Goal: Task Accomplishment & Management: Use online tool/utility

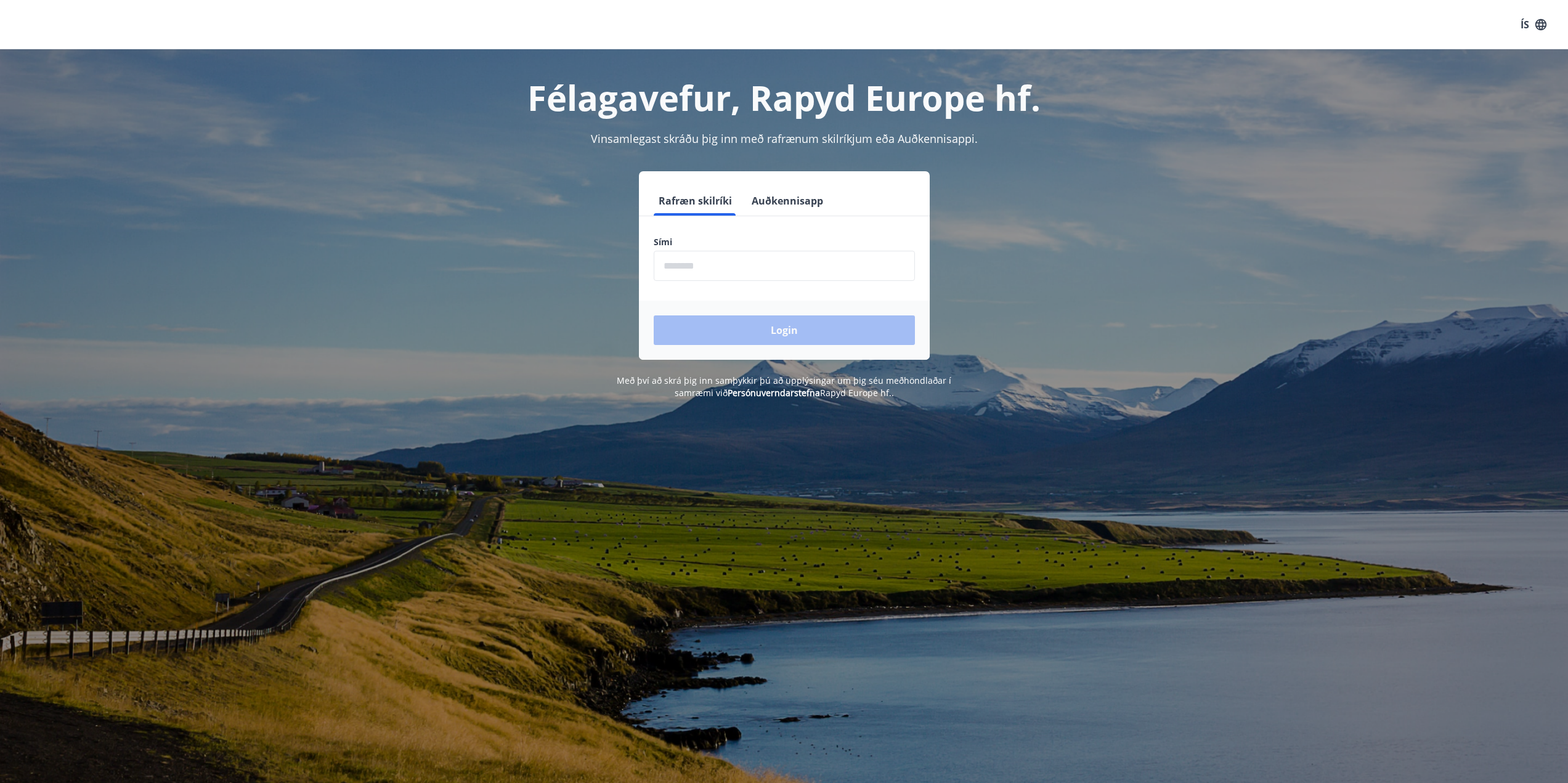
click at [754, 267] on input "phone" at bounding box center [784, 265] width 261 height 30
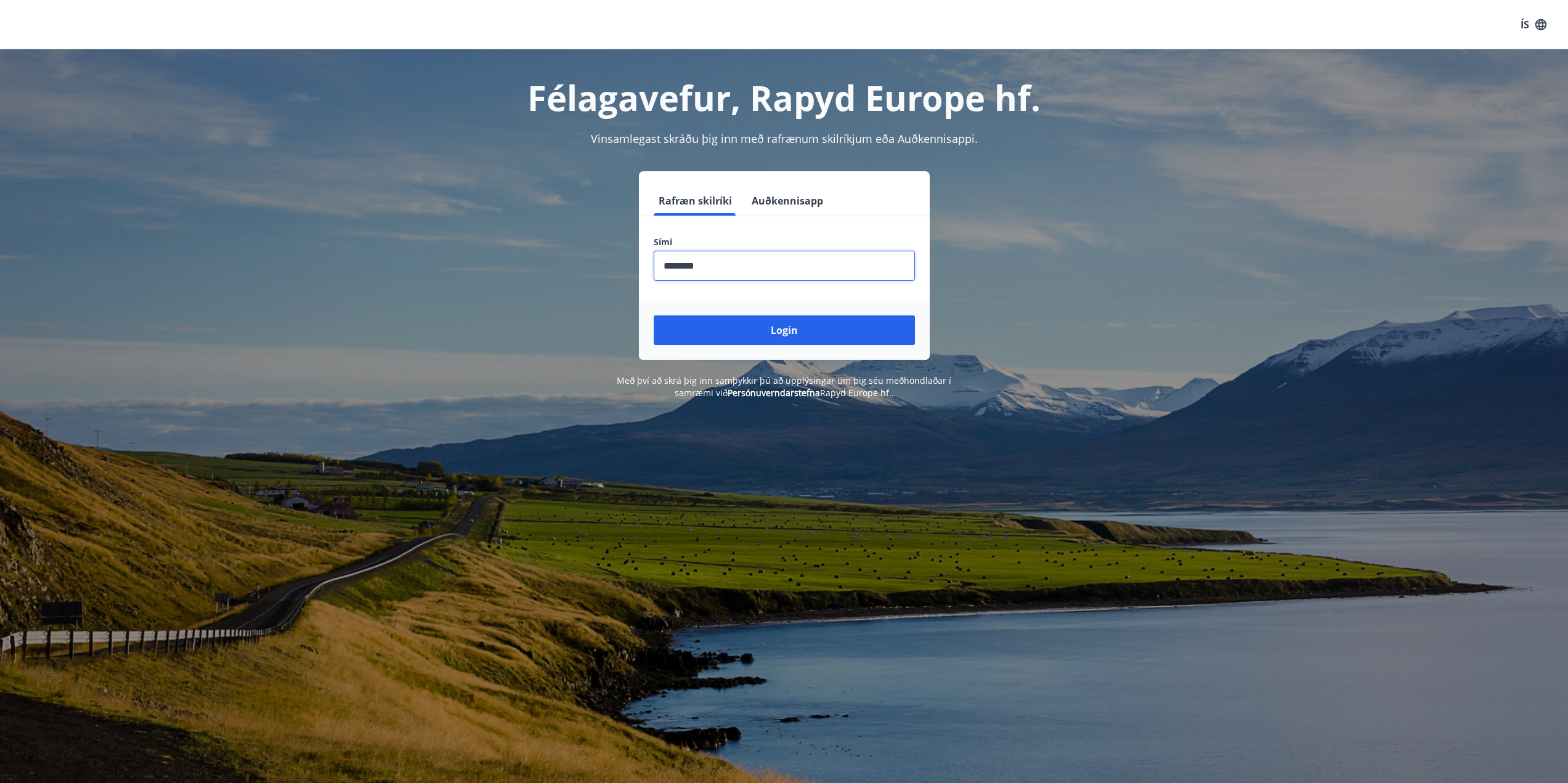
type input "********"
click at [654, 316] on button "Login" at bounding box center [784, 330] width 261 height 29
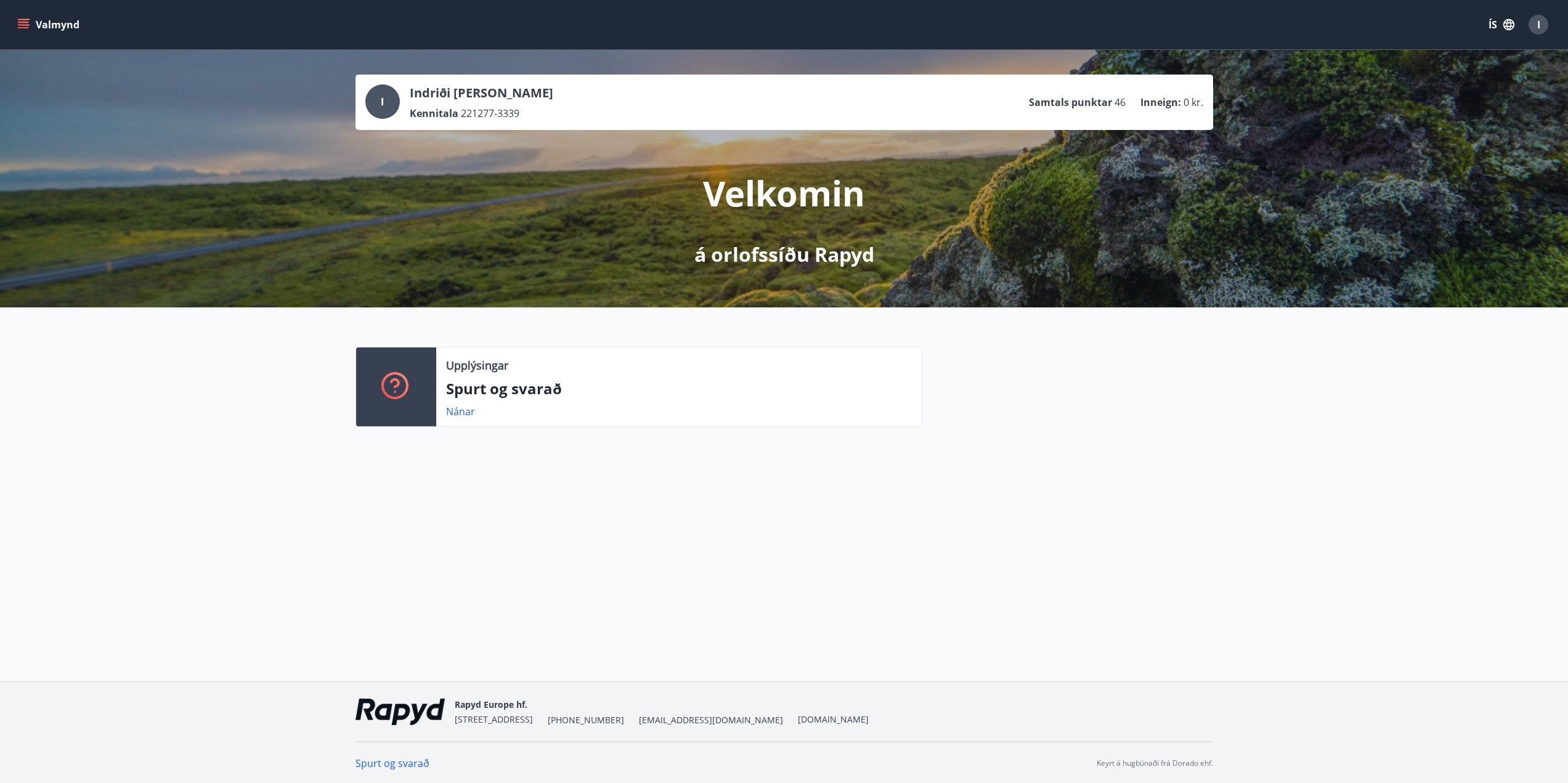
click at [21, 24] on icon "menu" at bounding box center [23, 24] width 12 height 12
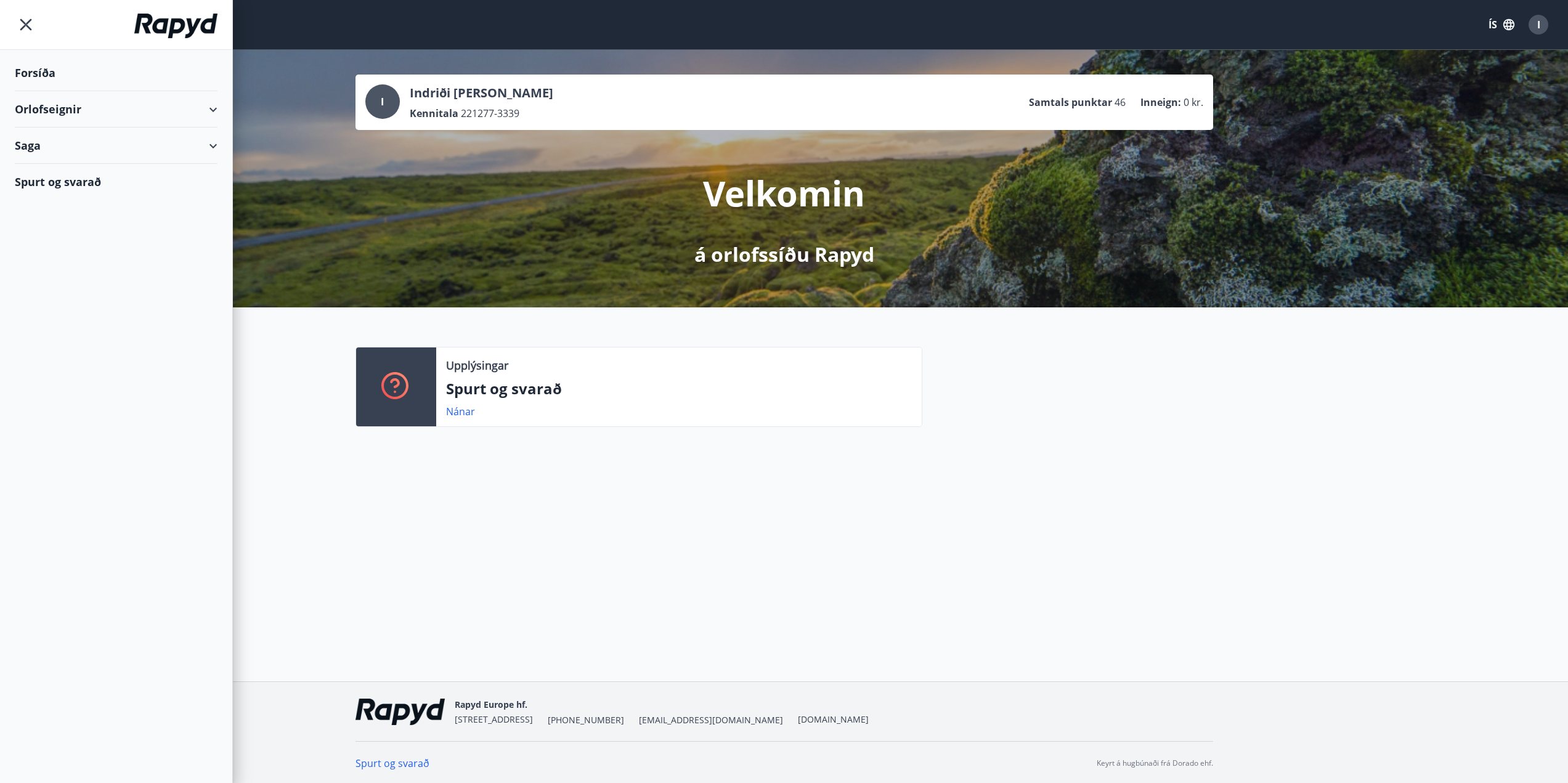
click at [208, 109] on div "Orlofseignir" at bounding box center [116, 109] width 203 height 36
click at [66, 165] on div "Bókunardagatal" at bounding box center [116, 166] width 183 height 26
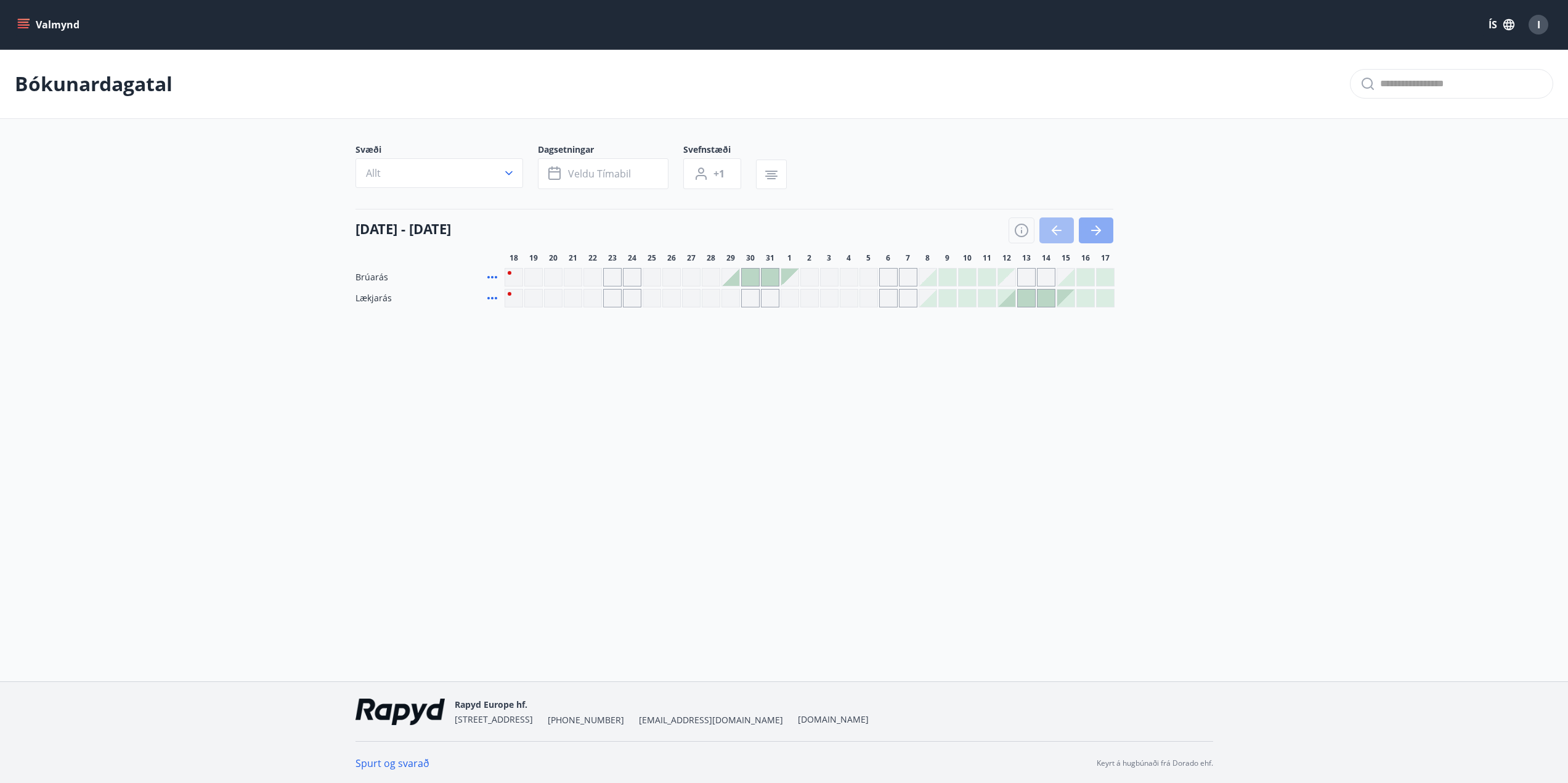
click at [1105, 231] on button "button" at bounding box center [1096, 230] width 35 height 26
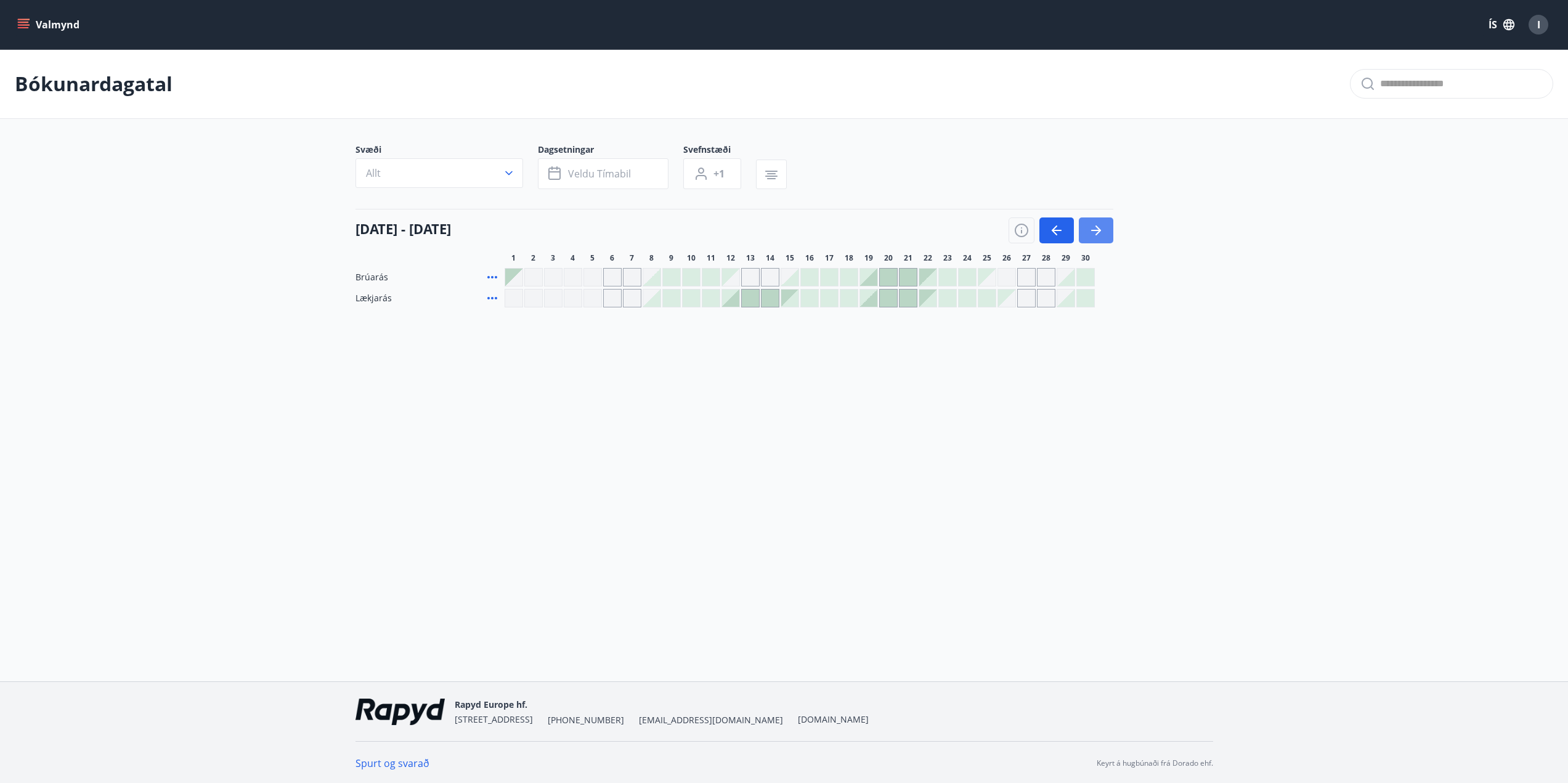
click at [1109, 229] on button "button" at bounding box center [1096, 230] width 35 height 26
click at [1098, 229] on icon "button" at bounding box center [1096, 230] width 15 height 15
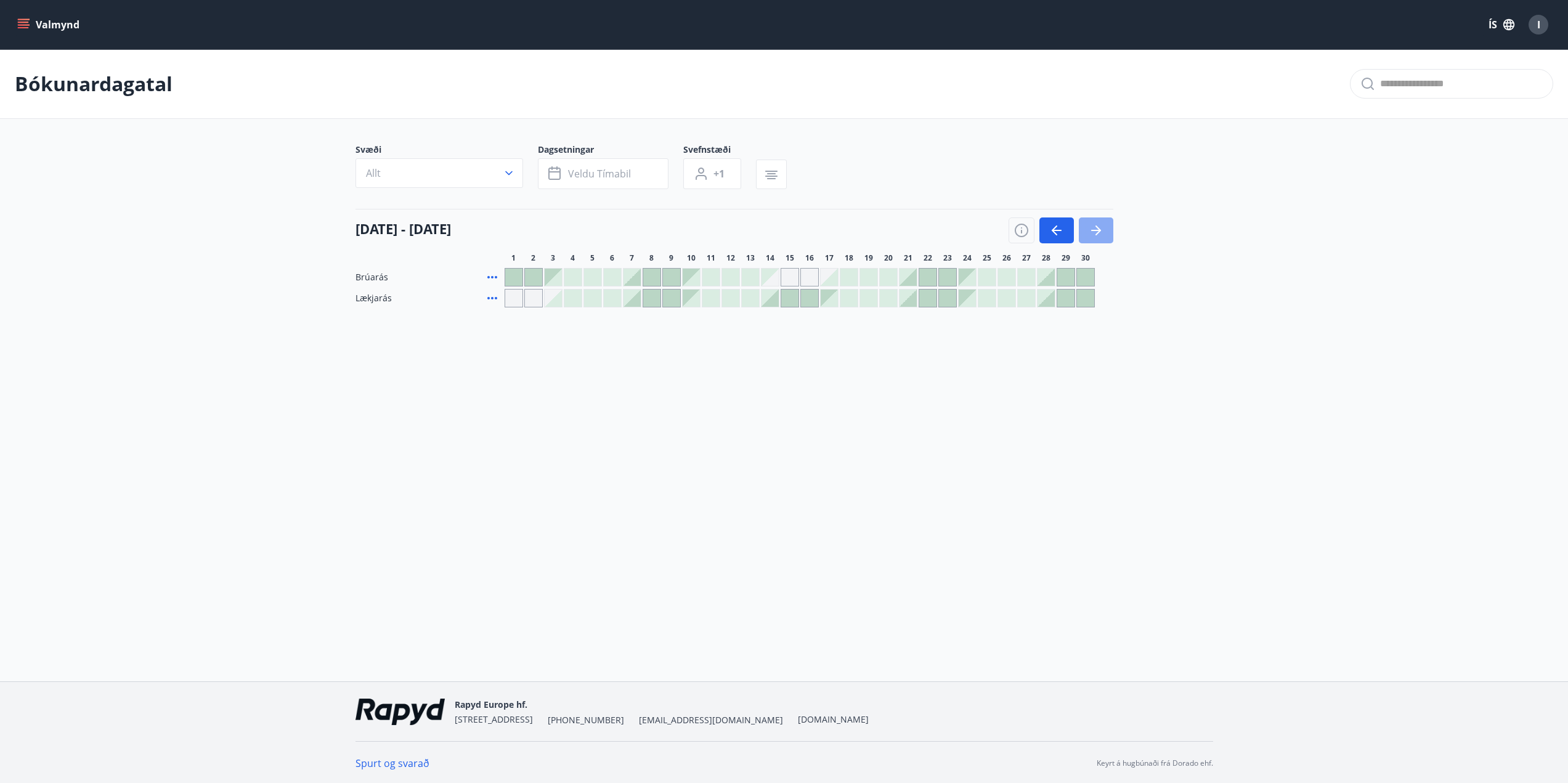
click at [1097, 229] on icon "button" at bounding box center [1096, 230] width 15 height 15
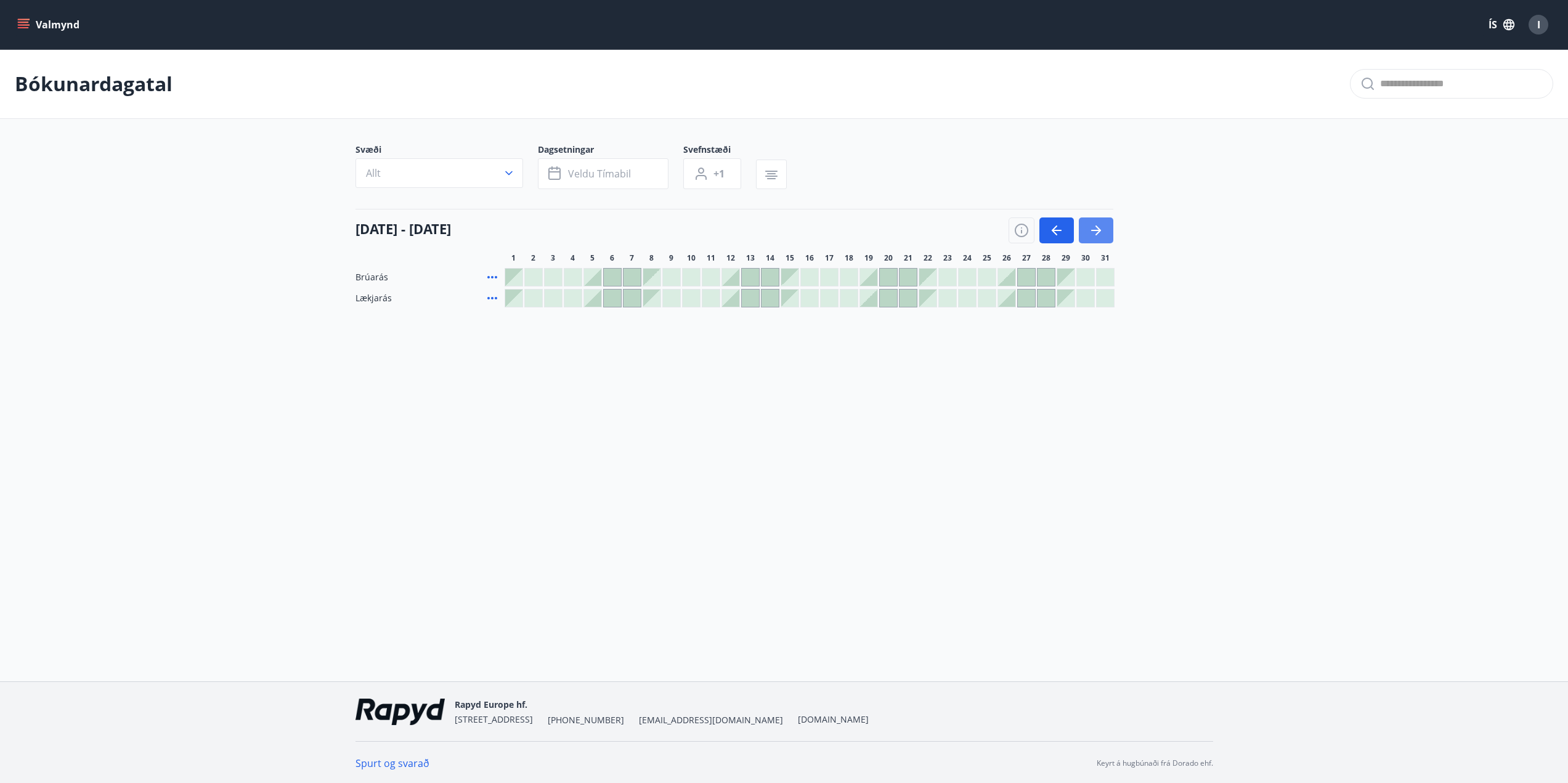
click at [1093, 231] on icon "button" at bounding box center [1096, 231] width 10 height 1
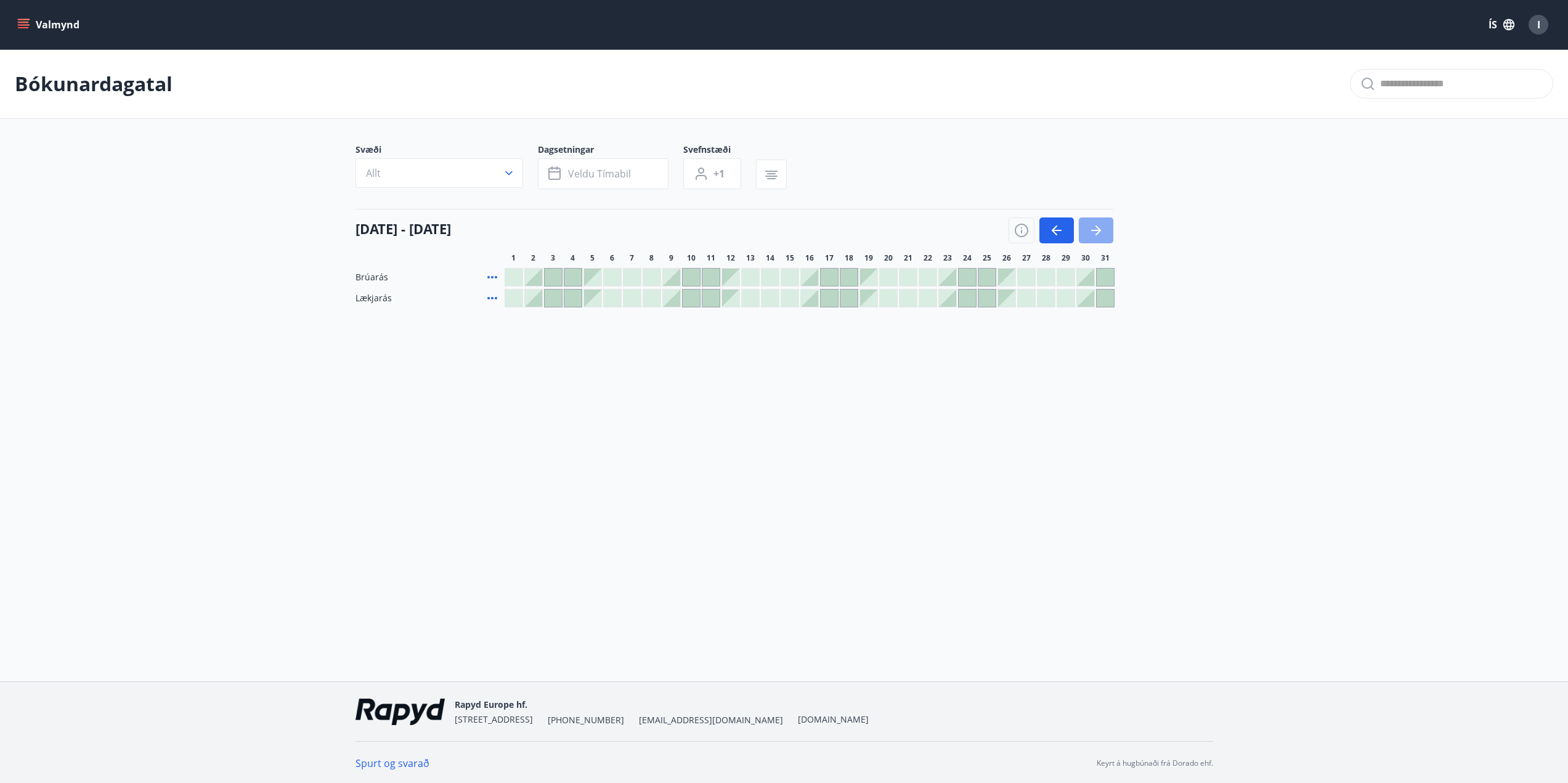
click at [1093, 231] on icon "button" at bounding box center [1096, 231] width 10 height 1
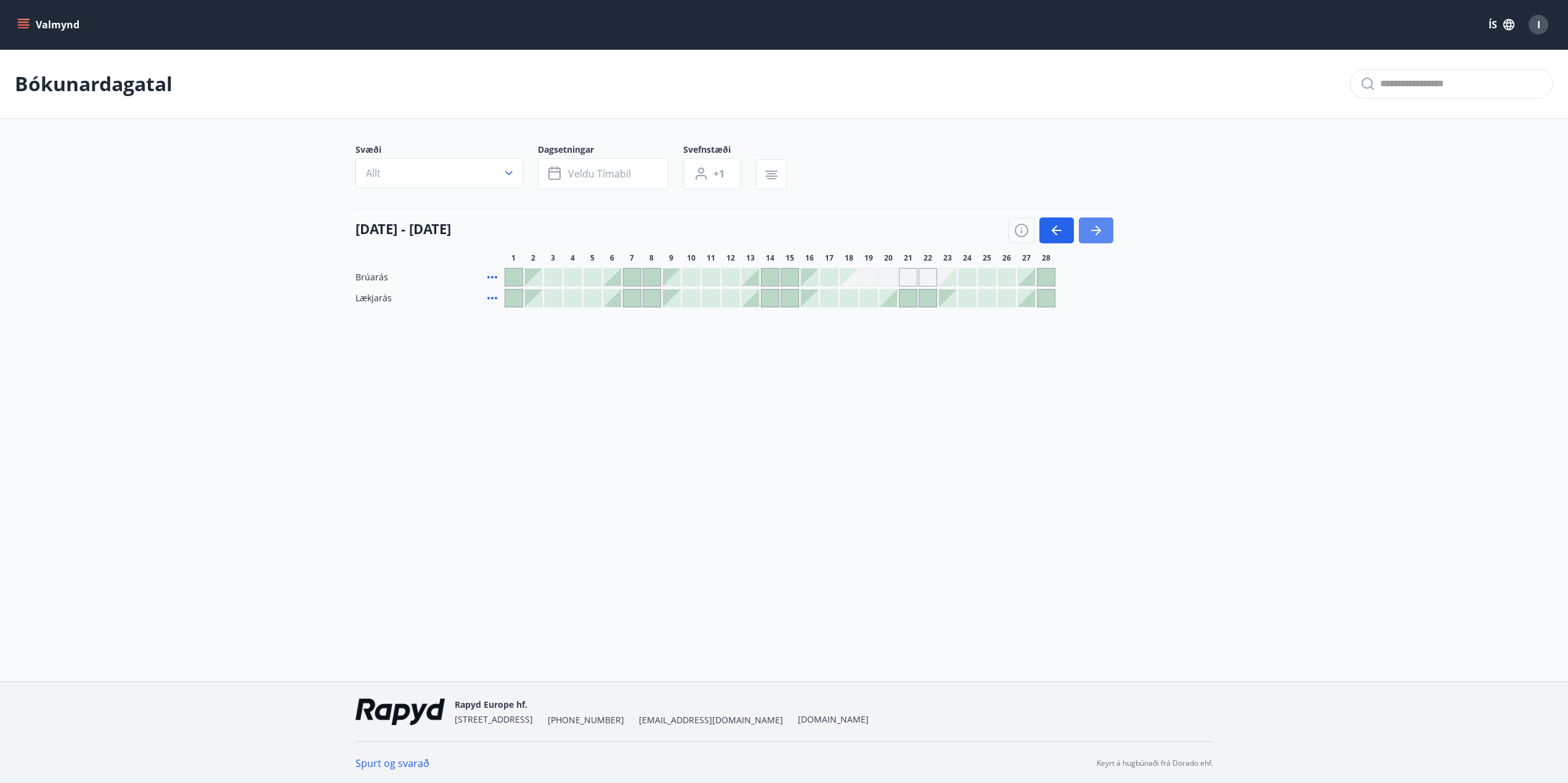
click at [1093, 231] on icon "button" at bounding box center [1096, 231] width 10 height 1
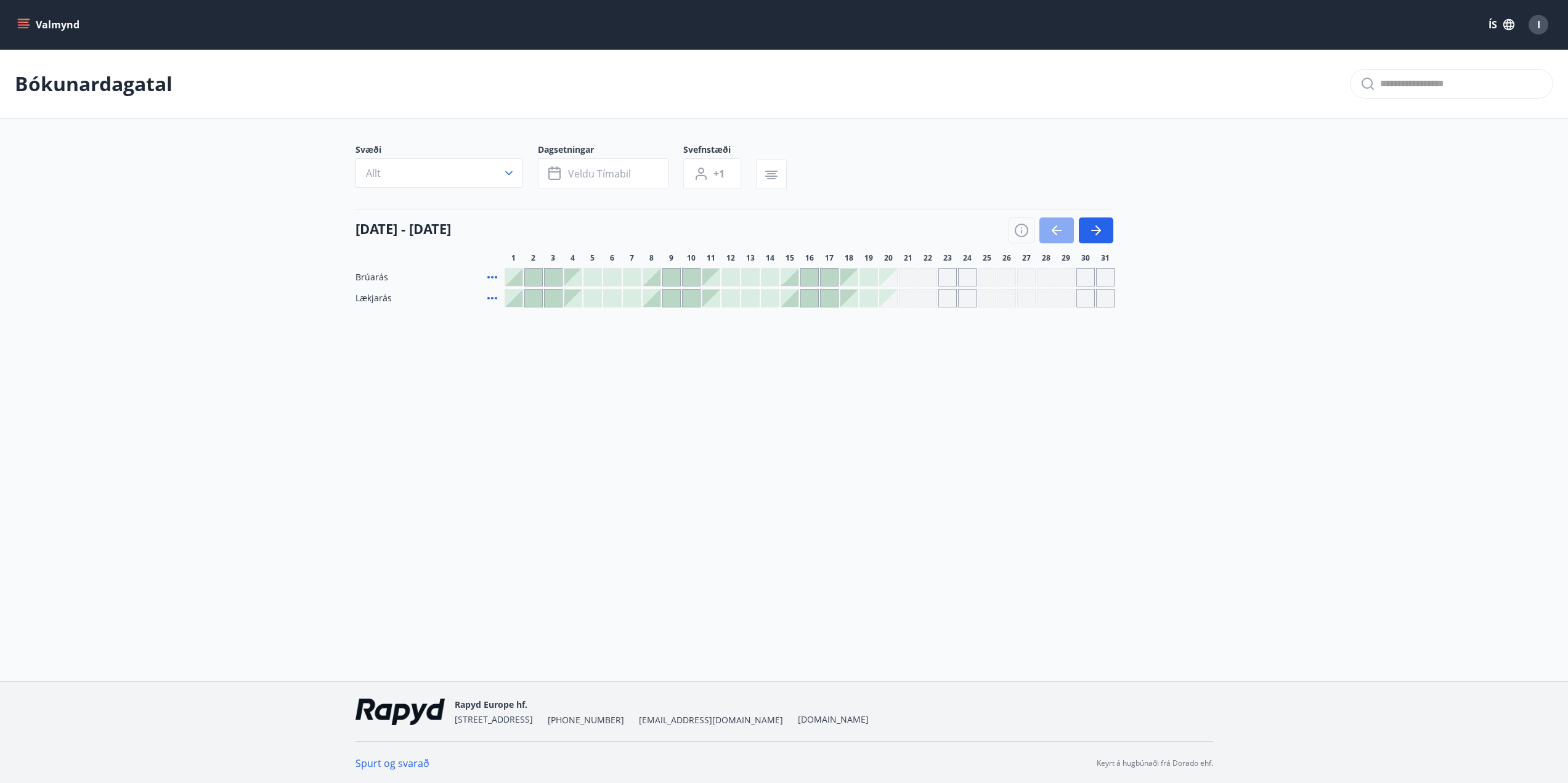
click at [1061, 230] on icon "button" at bounding box center [1056, 230] width 15 height 15
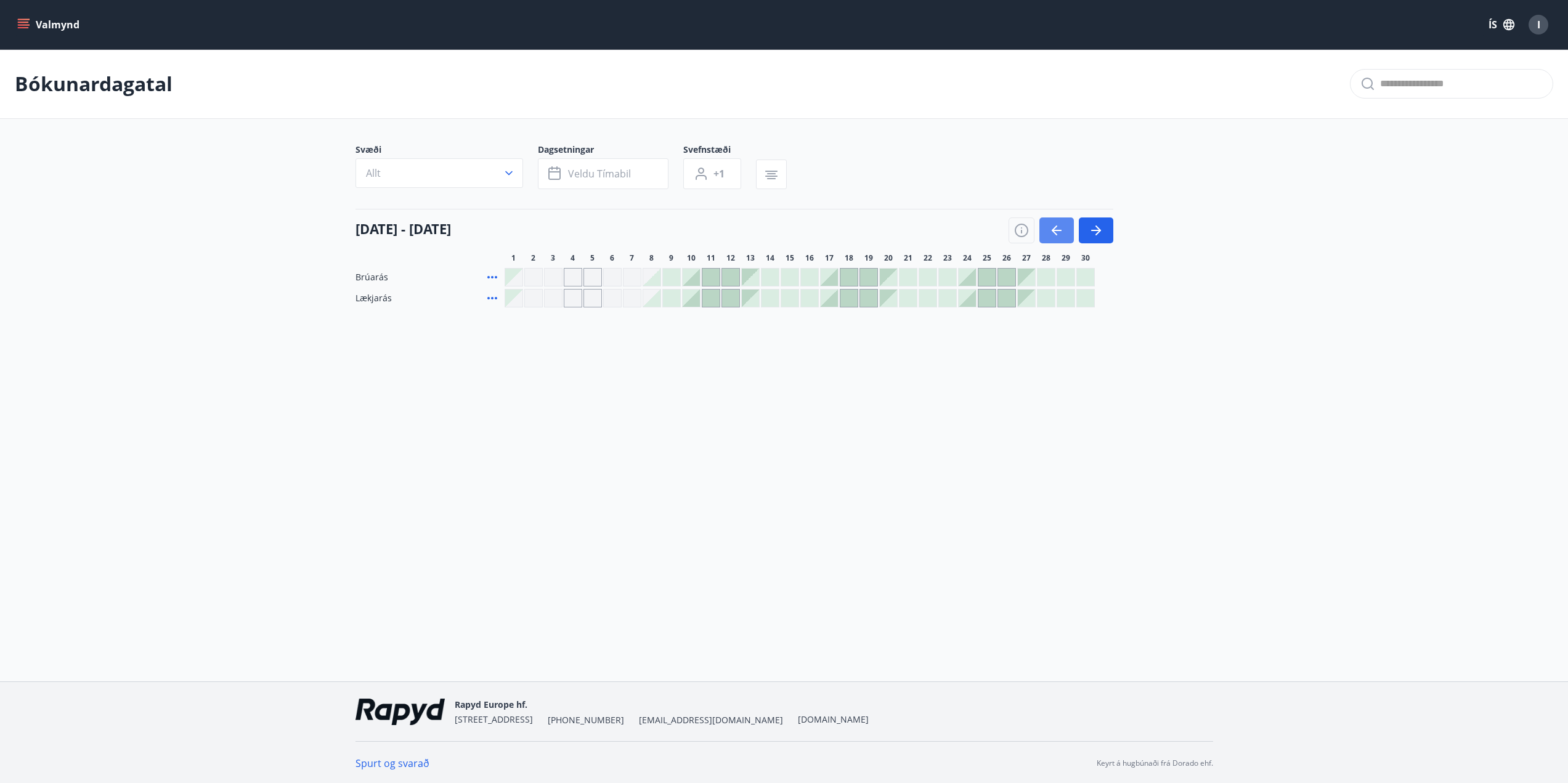
click at [1062, 228] on icon "button" at bounding box center [1056, 230] width 15 height 15
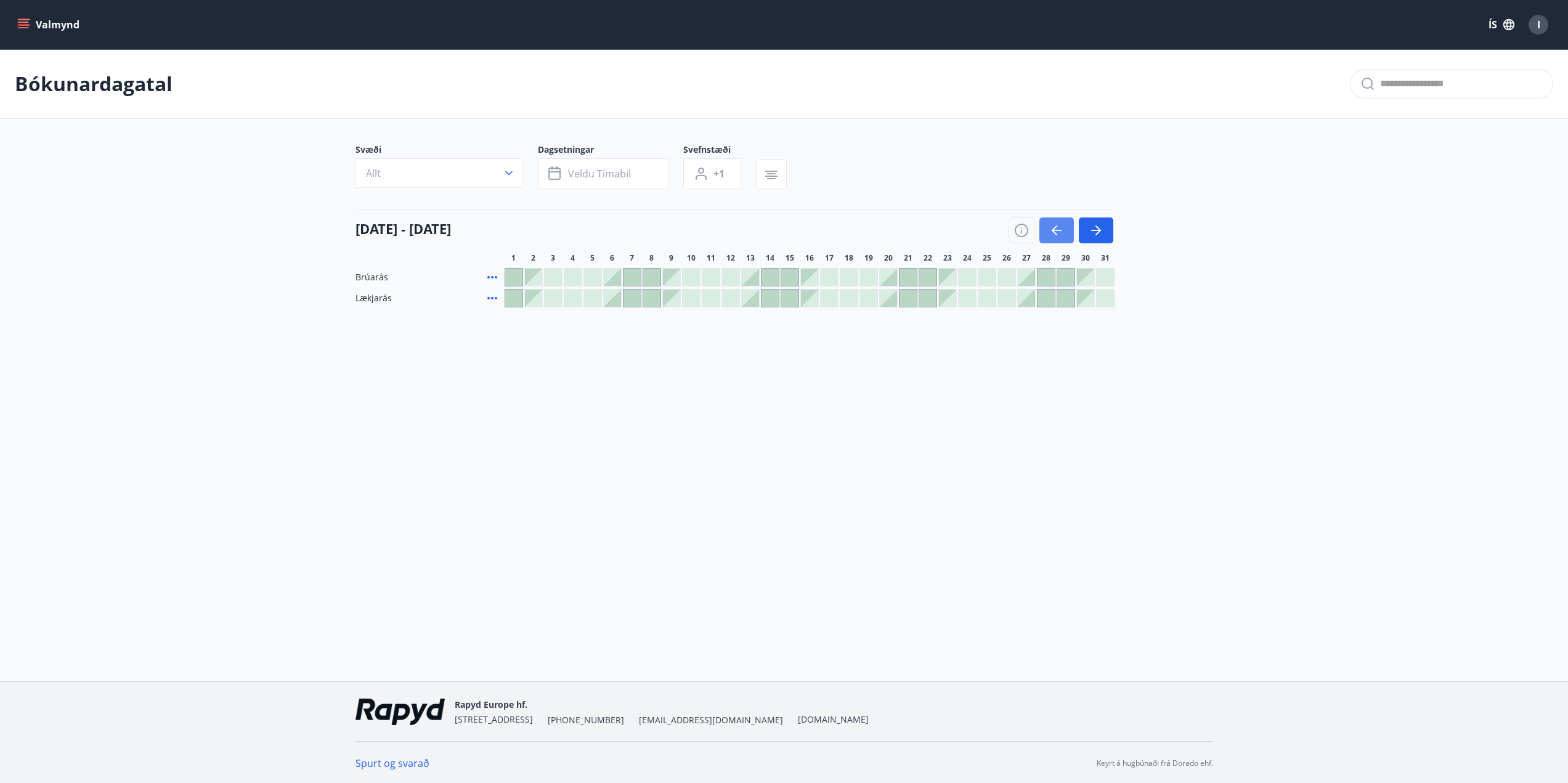
click at [1062, 228] on icon "button" at bounding box center [1056, 230] width 15 height 15
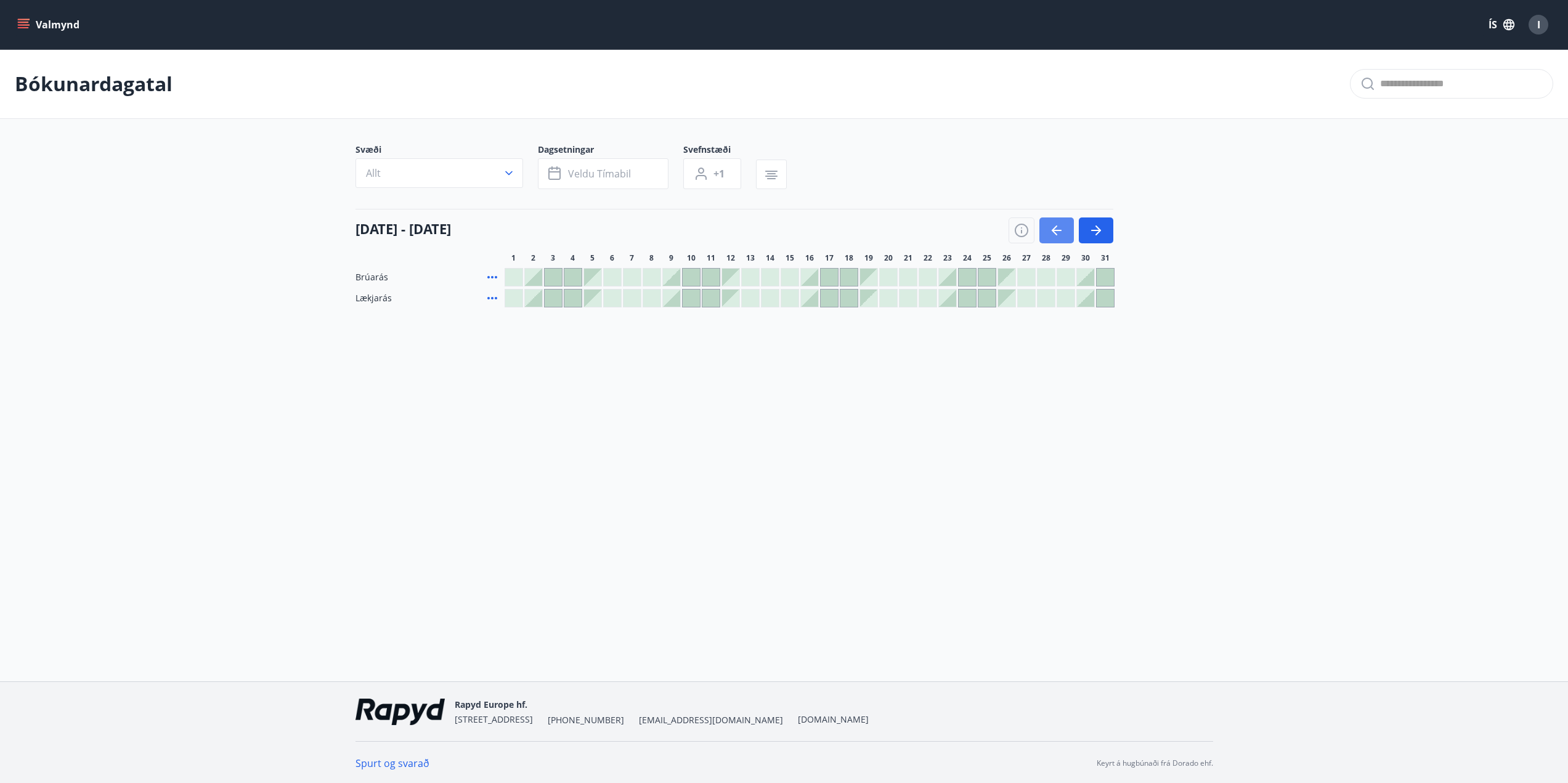
click at [1062, 228] on icon "button" at bounding box center [1056, 230] width 15 height 15
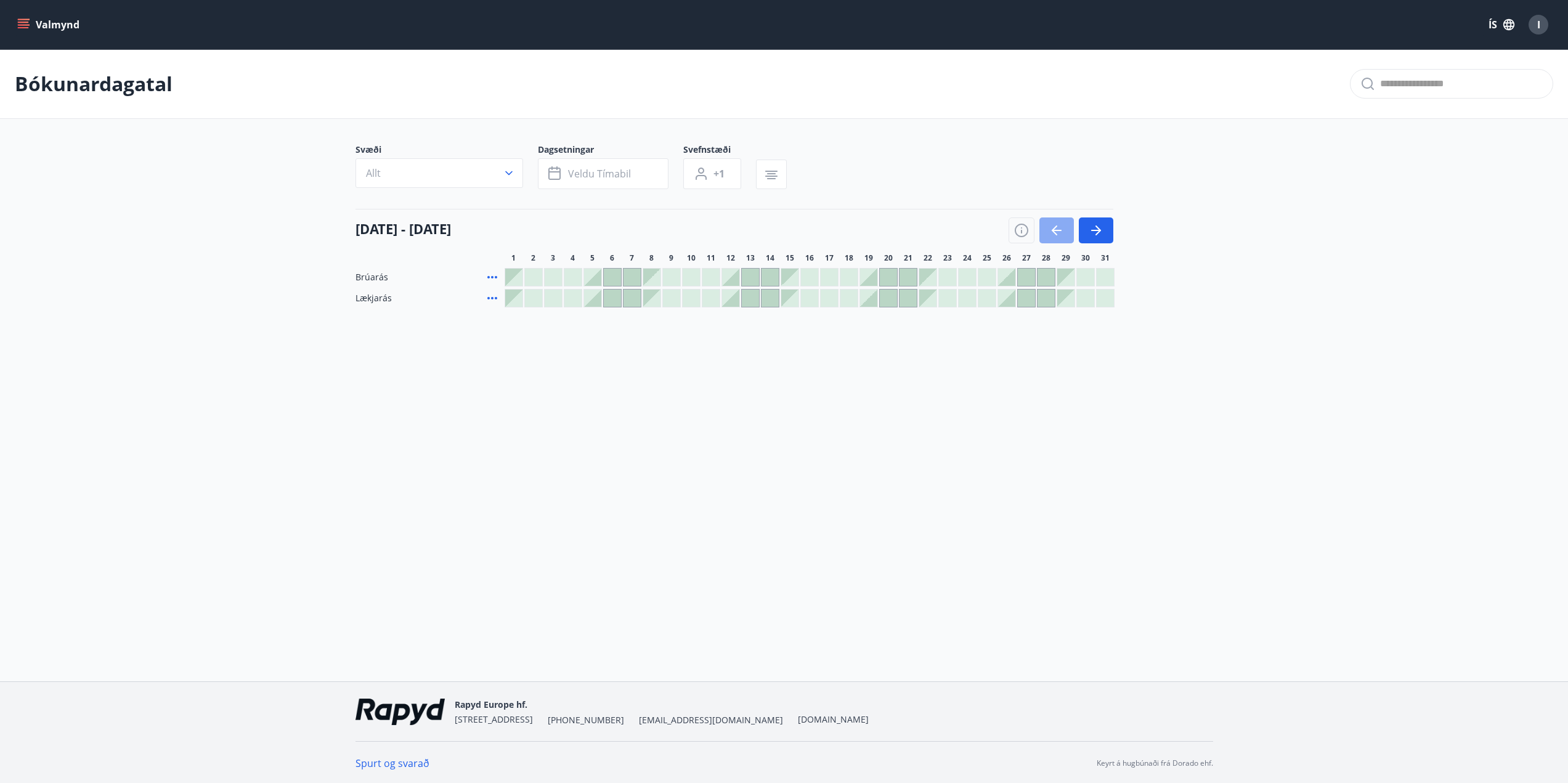
click at [1062, 228] on icon "button" at bounding box center [1056, 230] width 15 height 15
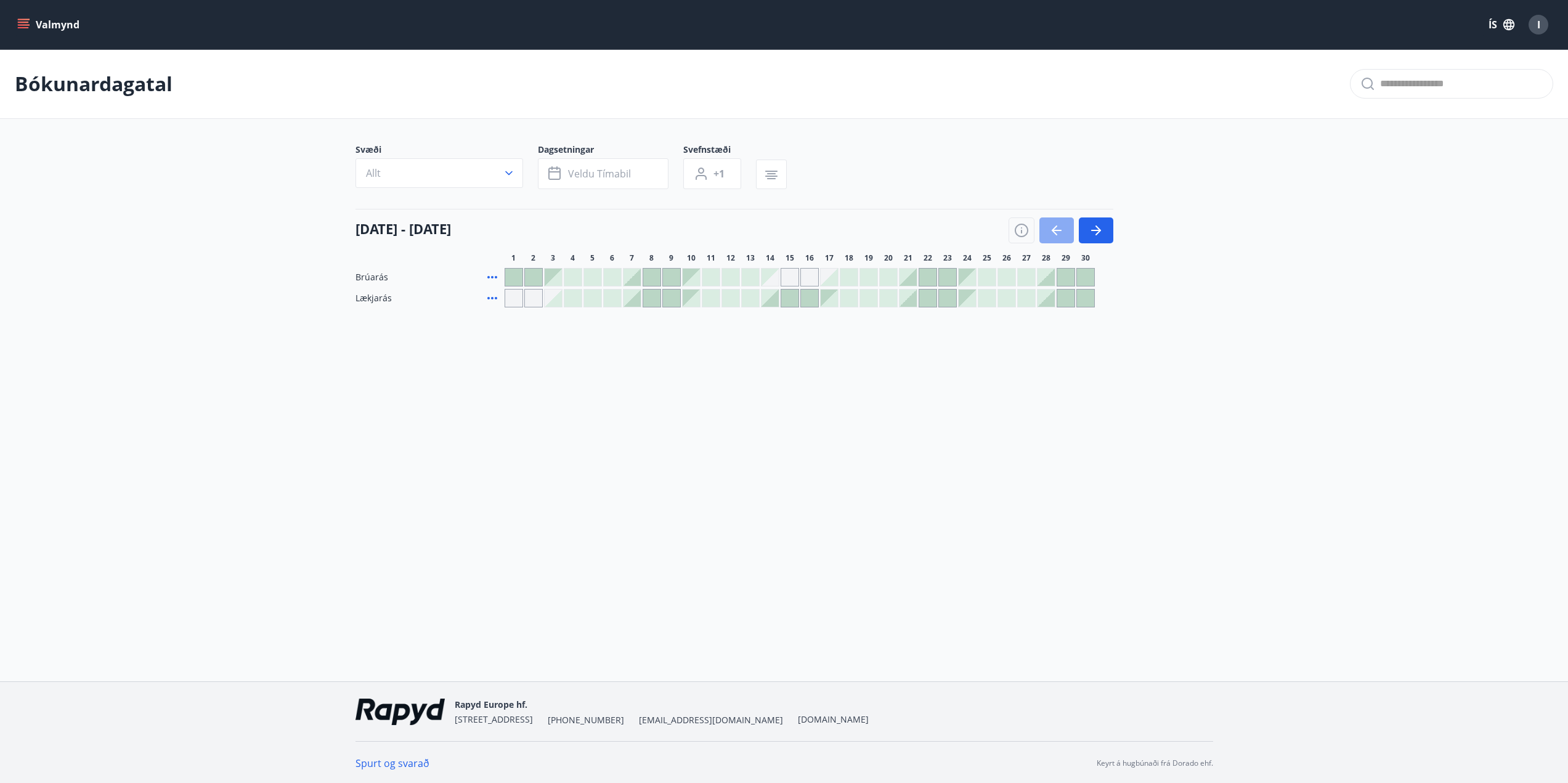
click at [1060, 228] on icon "button" at bounding box center [1056, 230] width 15 height 15
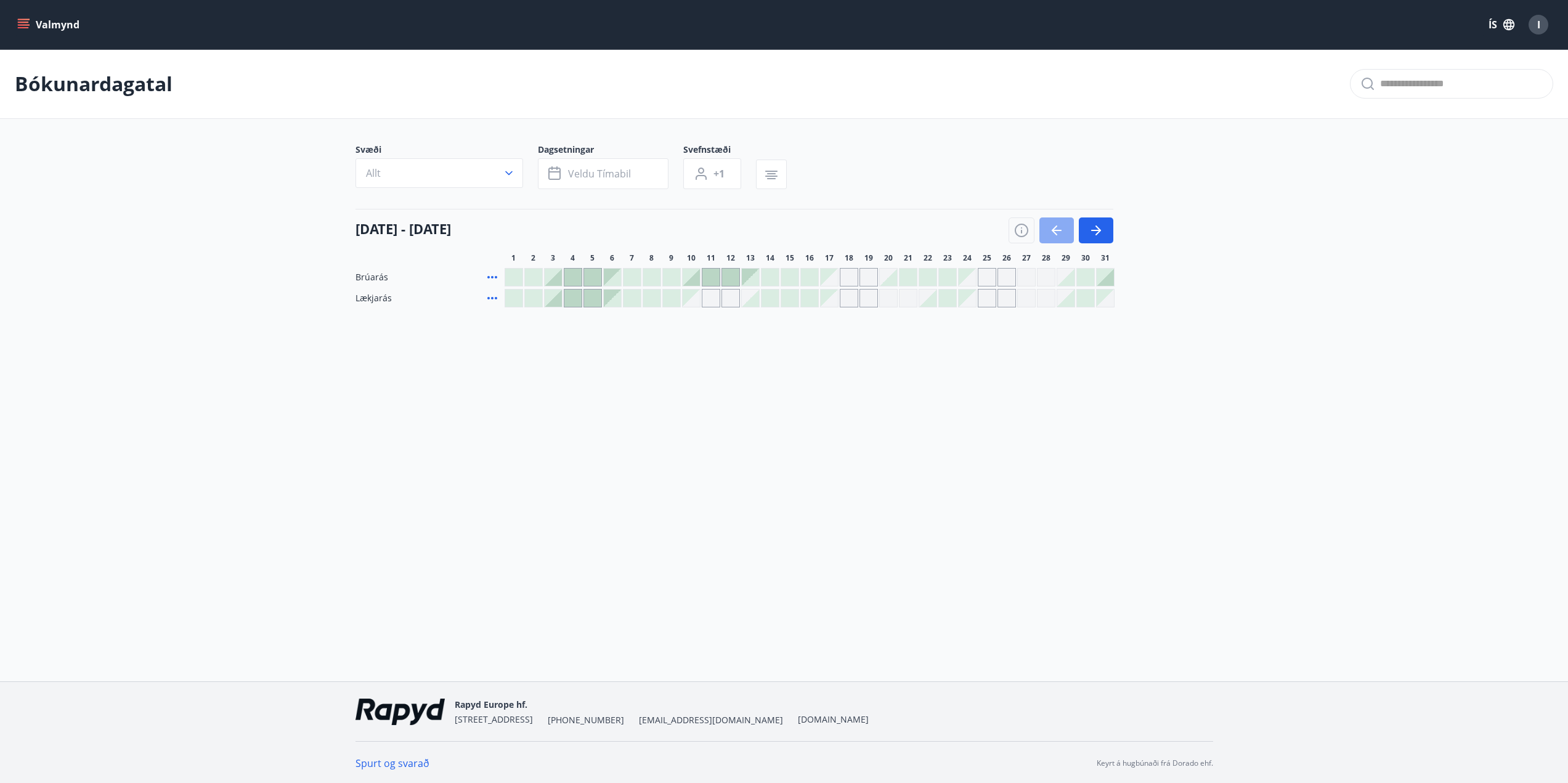
click at [1058, 227] on icon "button" at bounding box center [1056, 230] width 15 height 15
click at [29, 24] on icon "menu" at bounding box center [23, 24] width 12 height 12
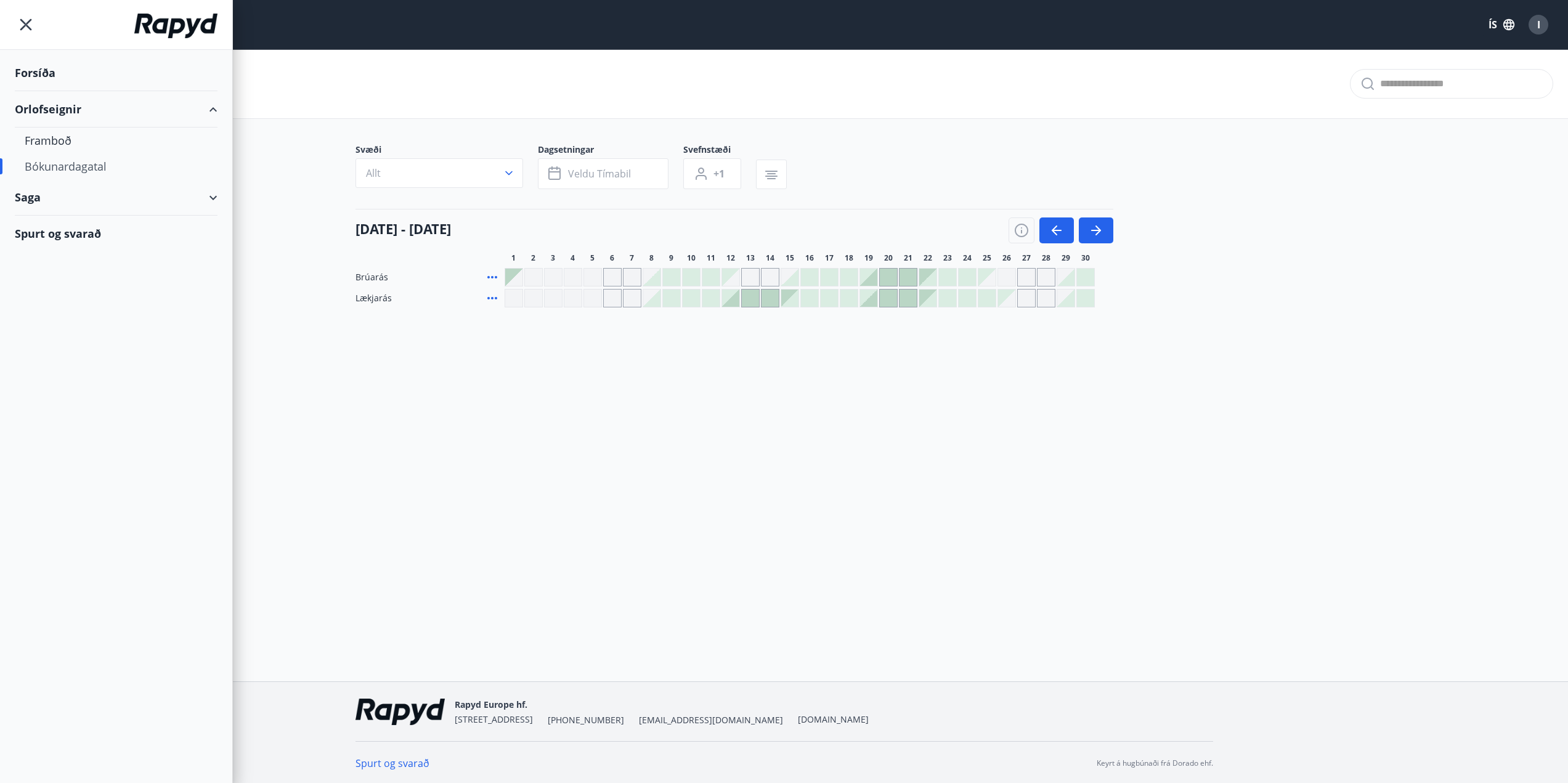
click at [49, 229] on div "Spurt og svarað" at bounding box center [116, 233] width 203 height 36
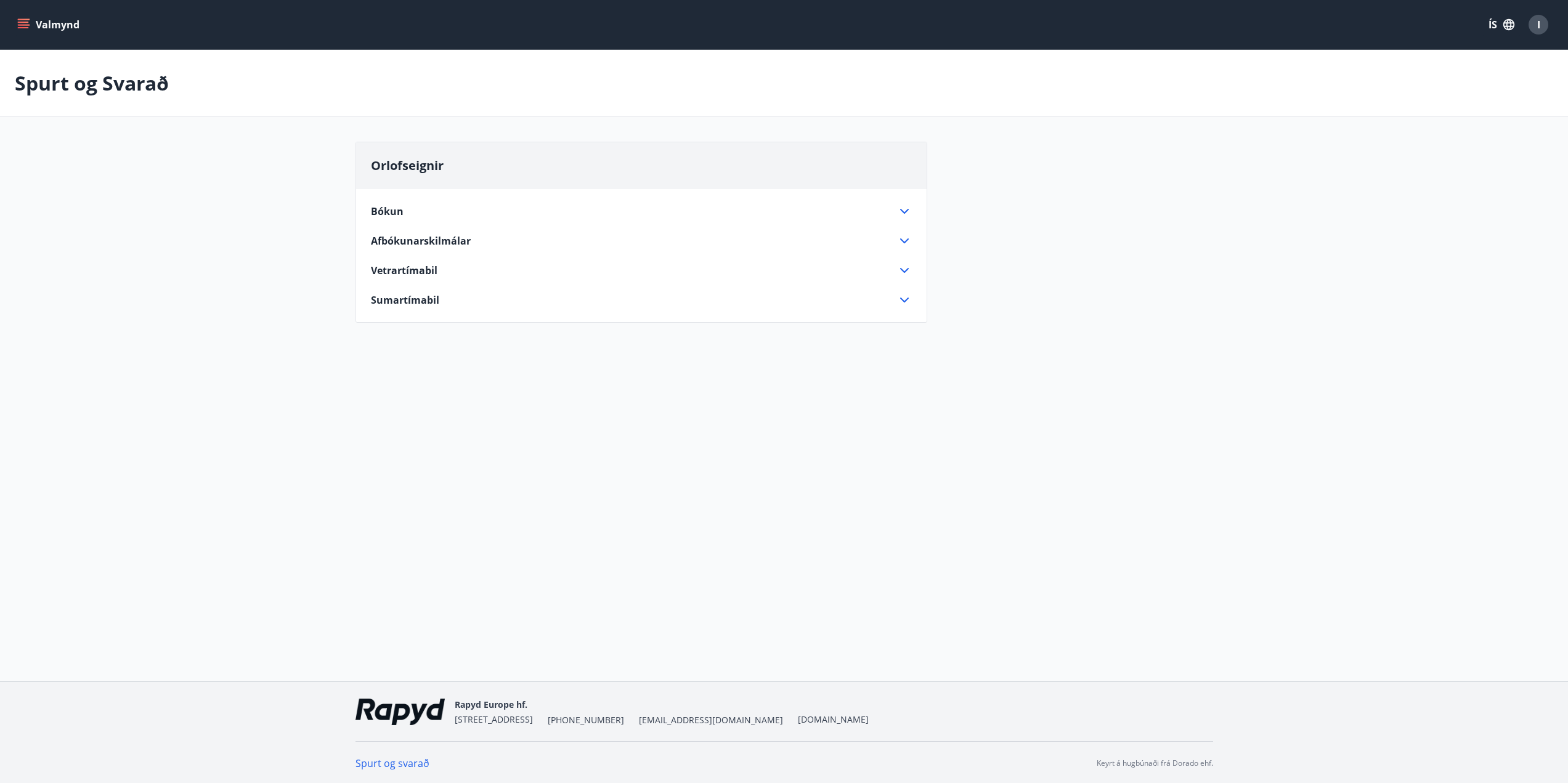
click at [396, 210] on span "Bókun" at bounding box center [387, 211] width 33 height 13
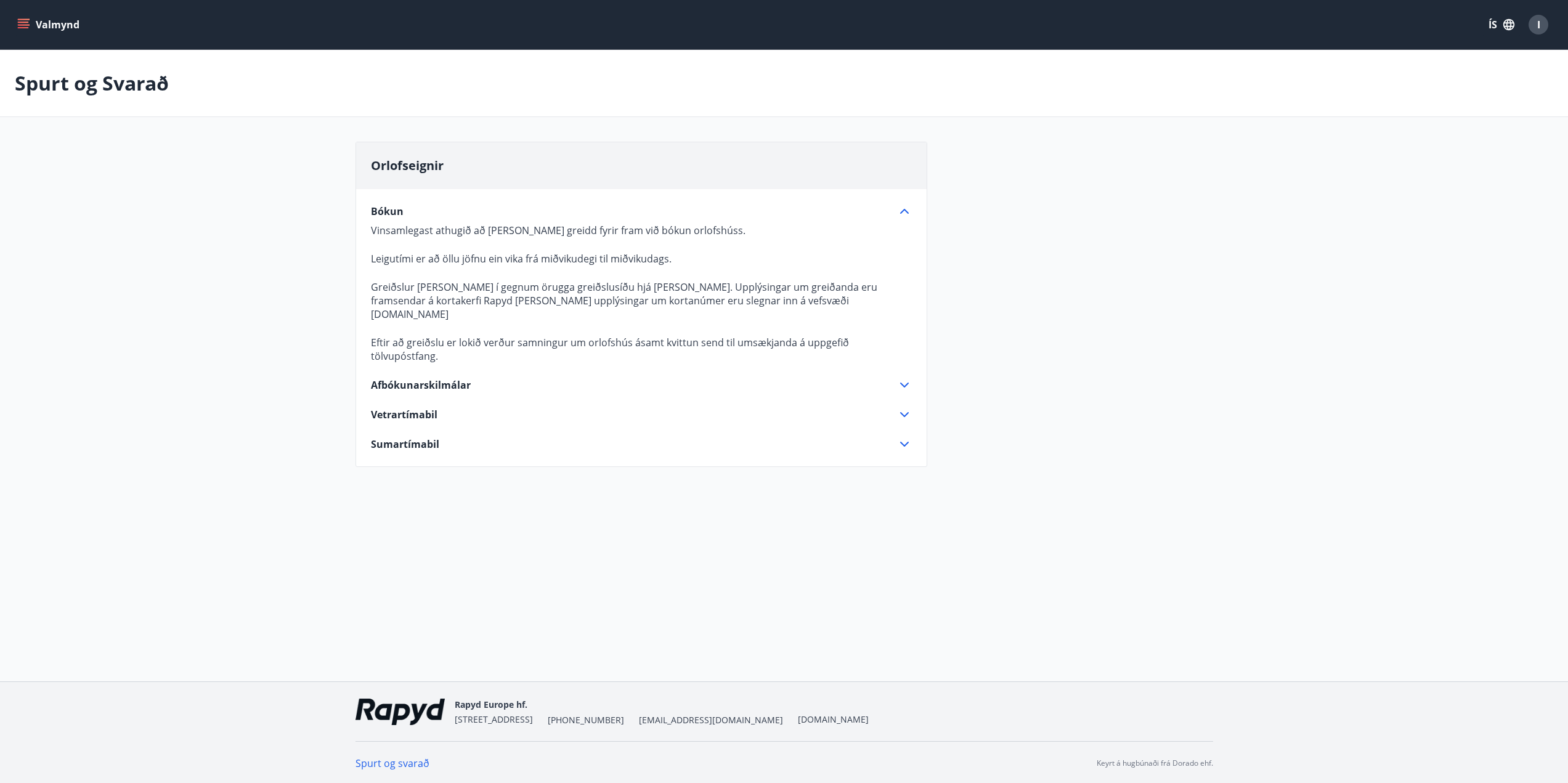
scroll to position [2, 0]
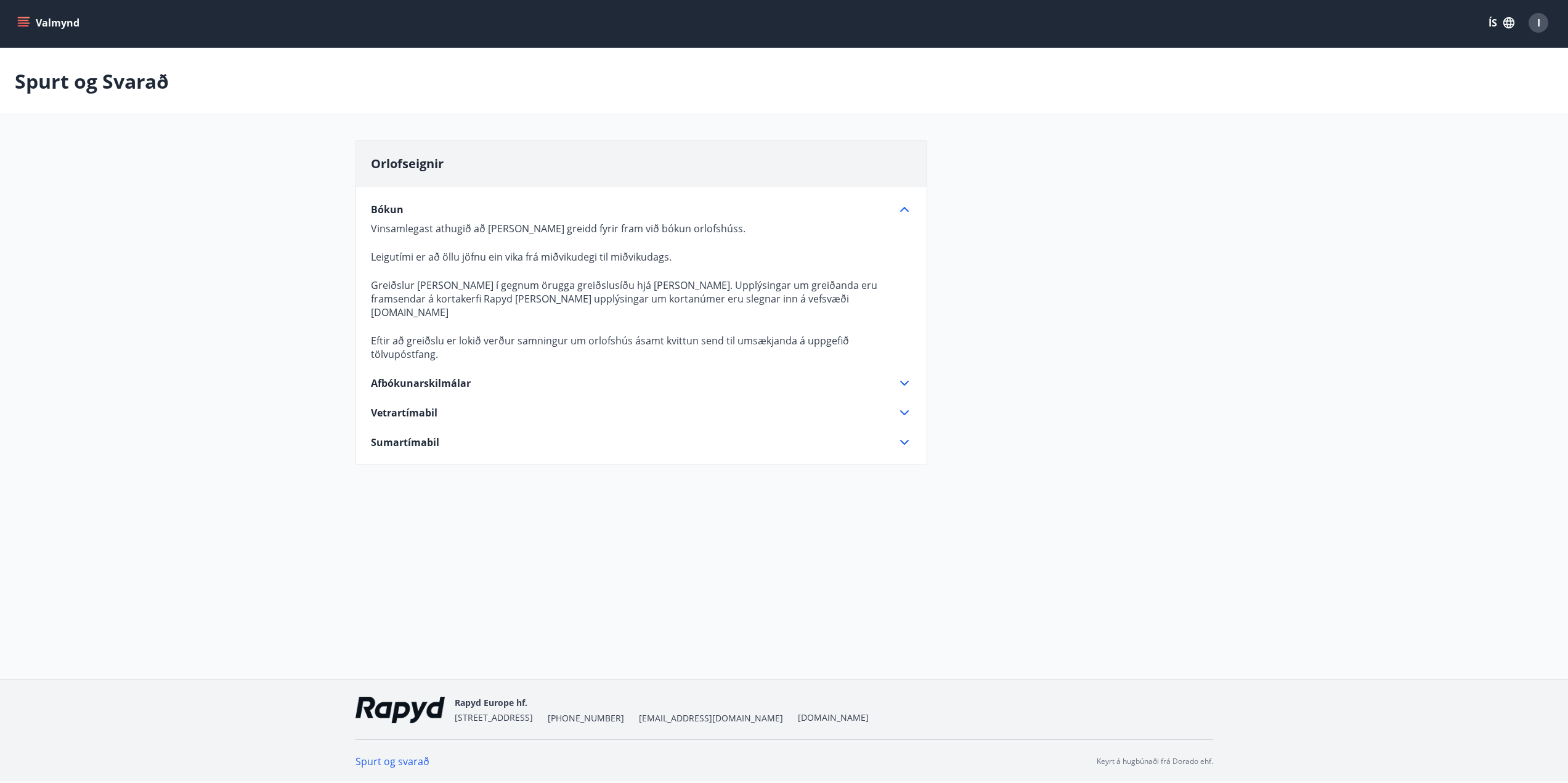
click at [436, 406] on span "Vetrartímabil" at bounding box center [404, 412] width 66 height 13
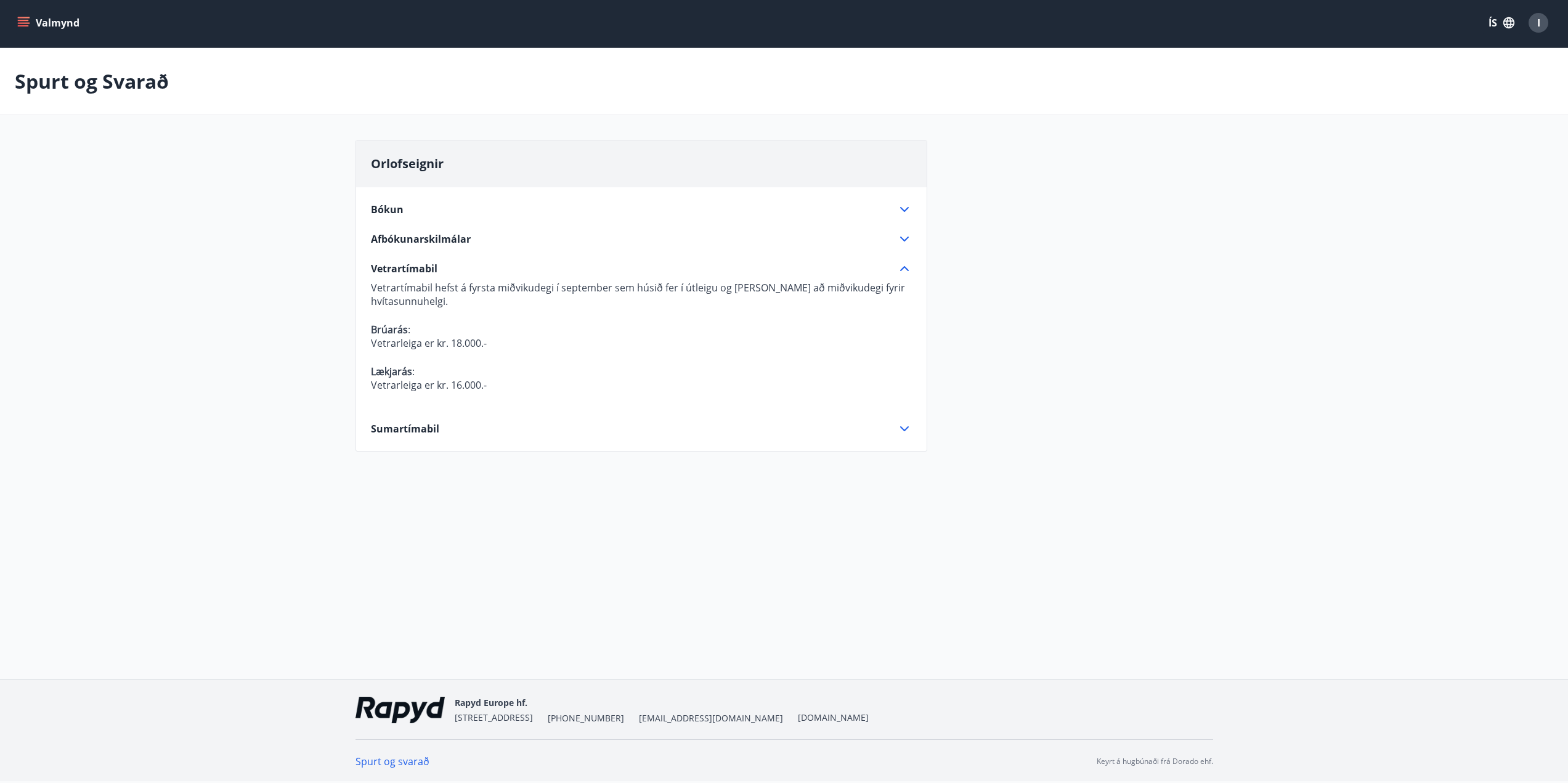
click at [902, 429] on icon at bounding box center [904, 429] width 8 height 5
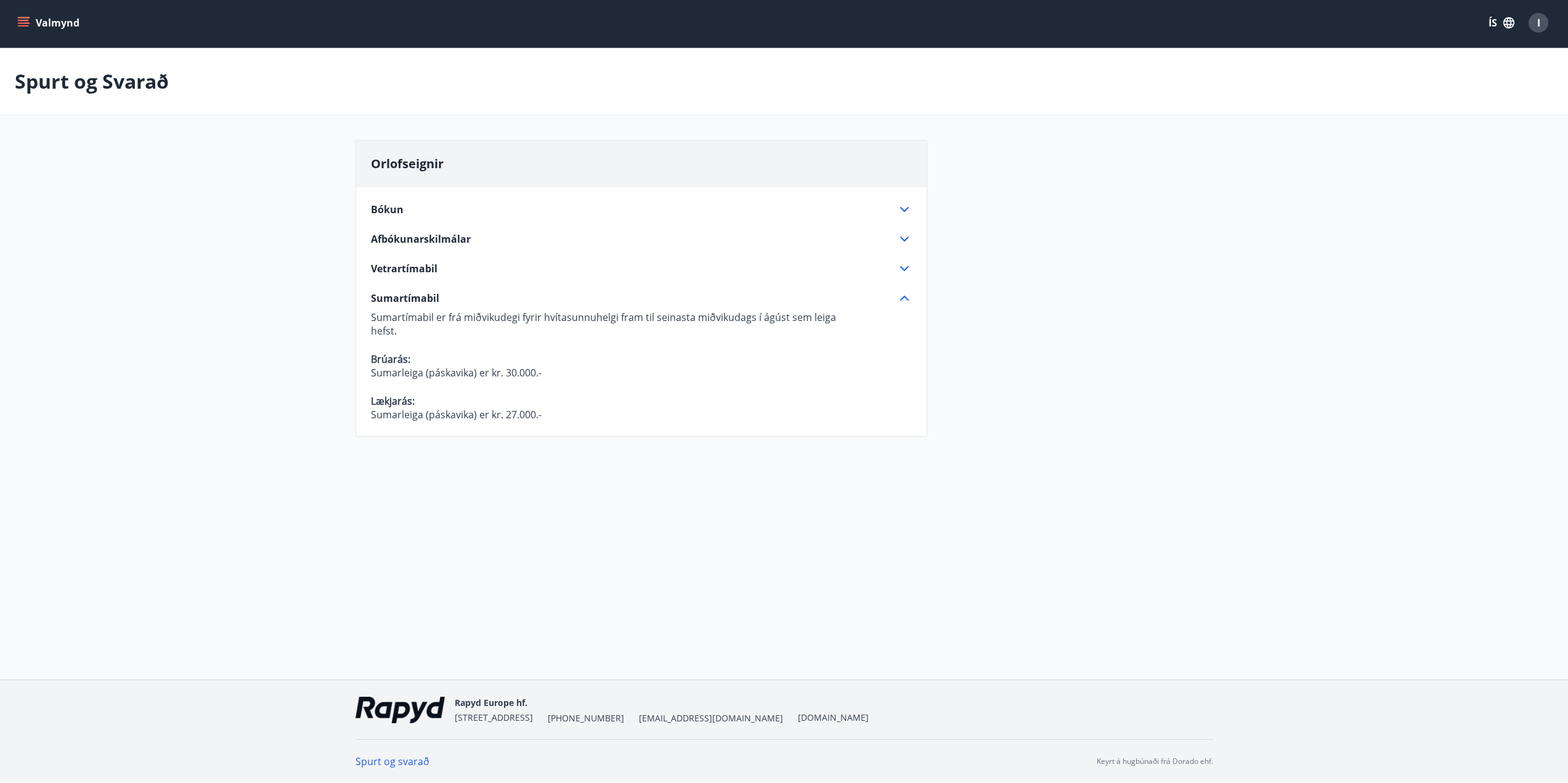
click at [397, 207] on span "Bókun" at bounding box center [387, 209] width 33 height 13
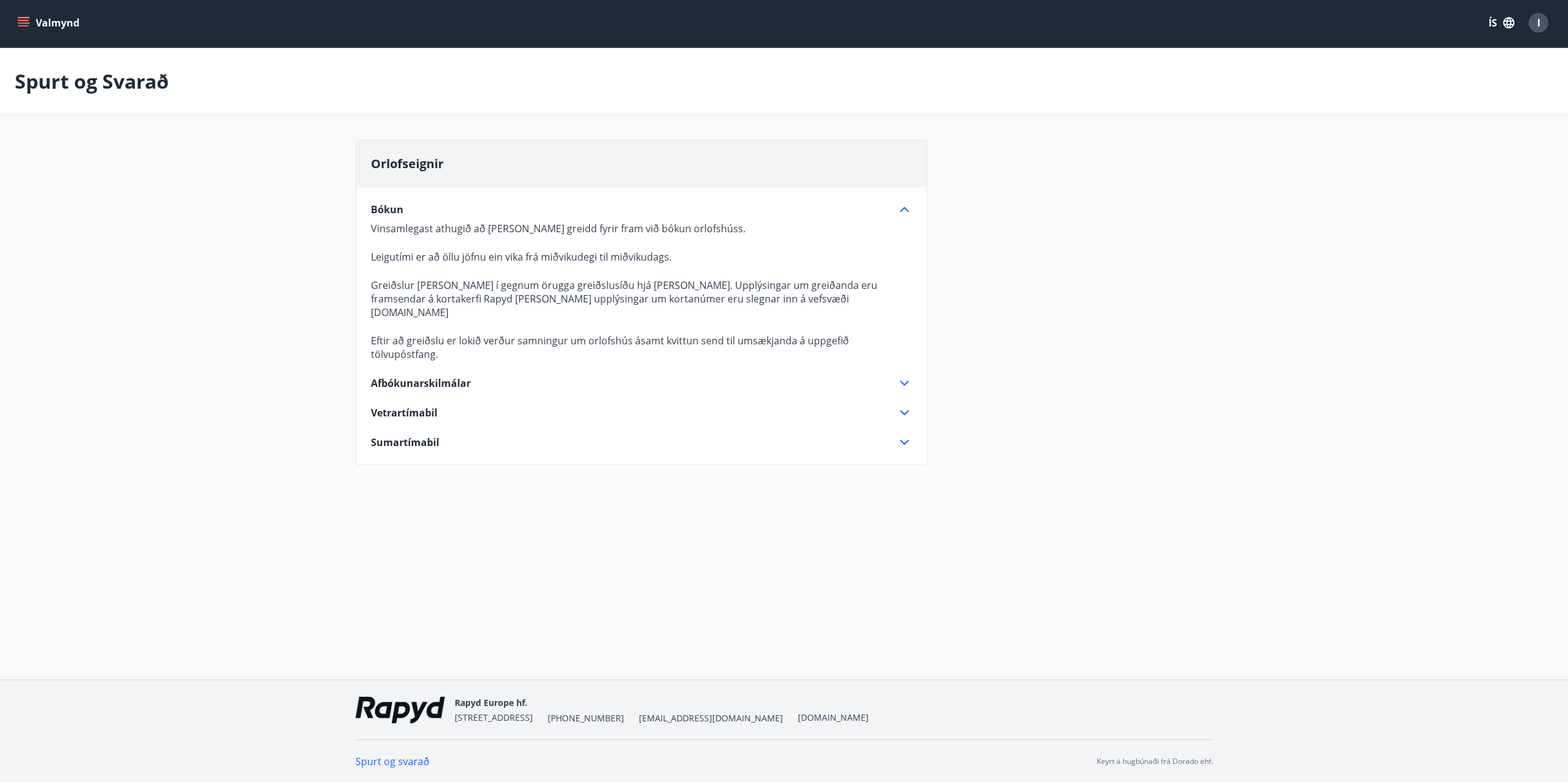
click at [903, 376] on icon at bounding box center [904, 383] width 15 height 15
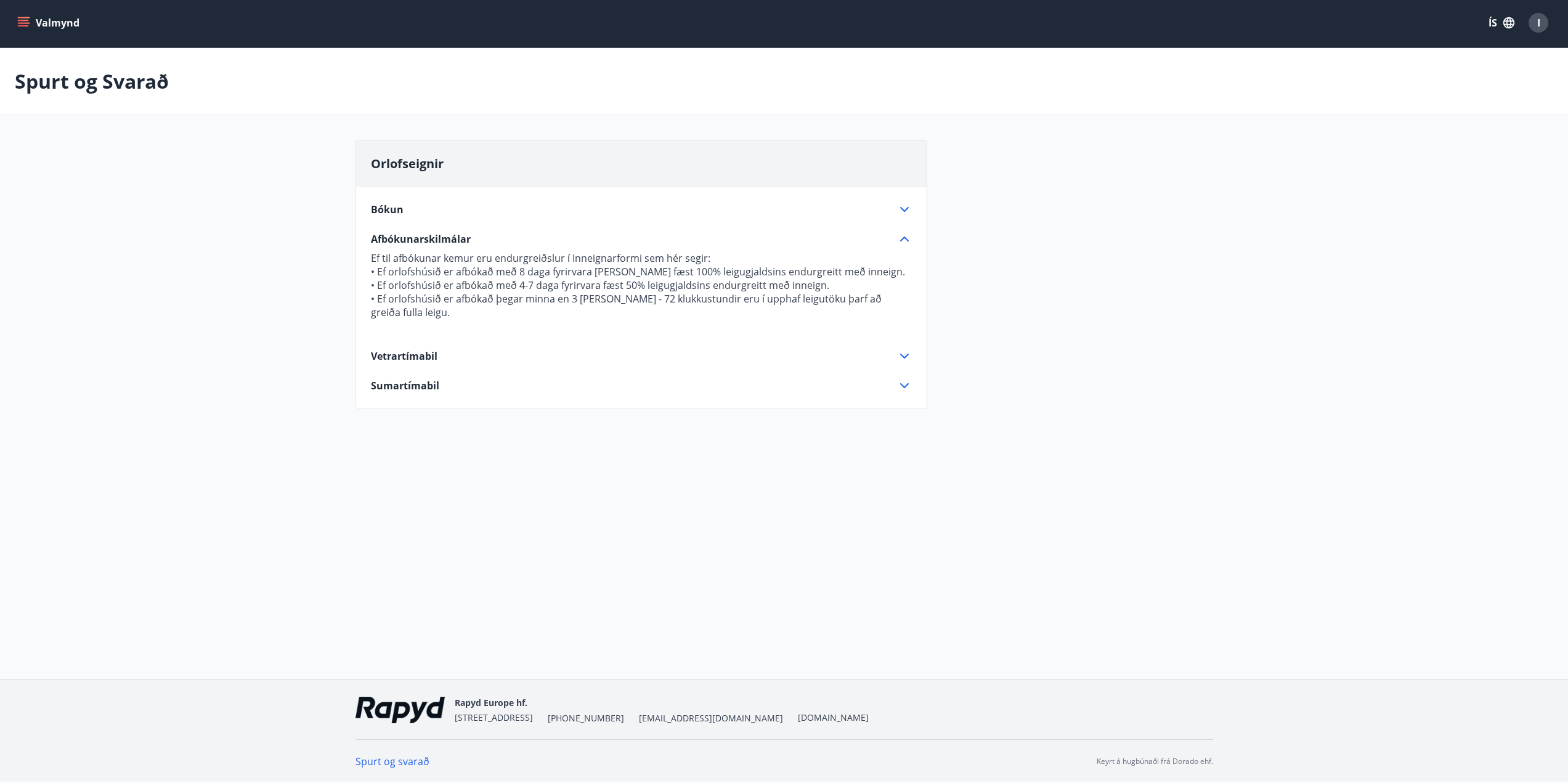
click at [25, 21] on icon "menu" at bounding box center [23, 20] width 11 height 1
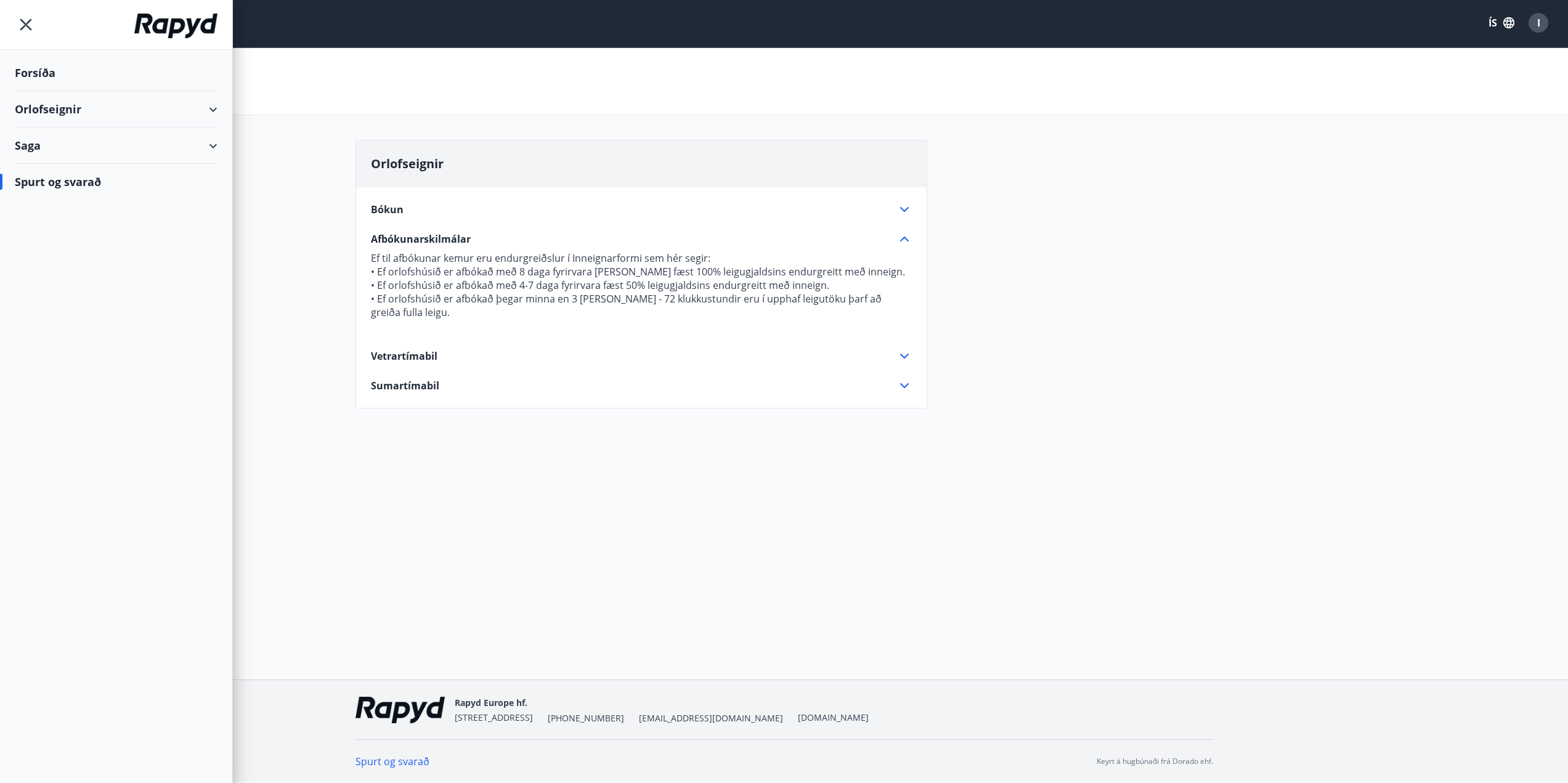
click at [35, 142] on div "Saga" at bounding box center [116, 146] width 203 height 36
click at [45, 227] on div "Punktar" at bounding box center [116, 228] width 183 height 26
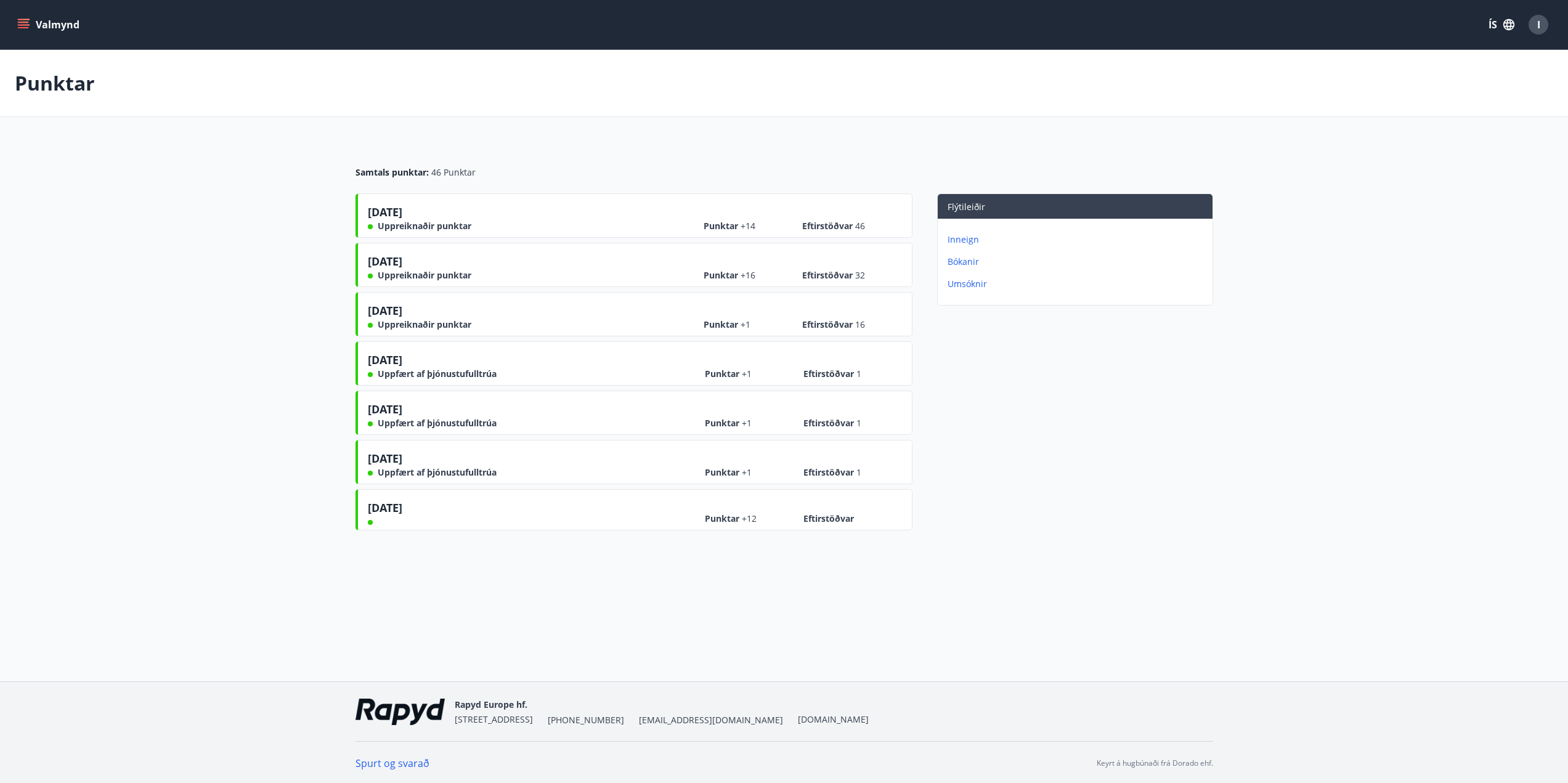
click at [969, 284] on p "Umsóknir" at bounding box center [1077, 284] width 260 height 12
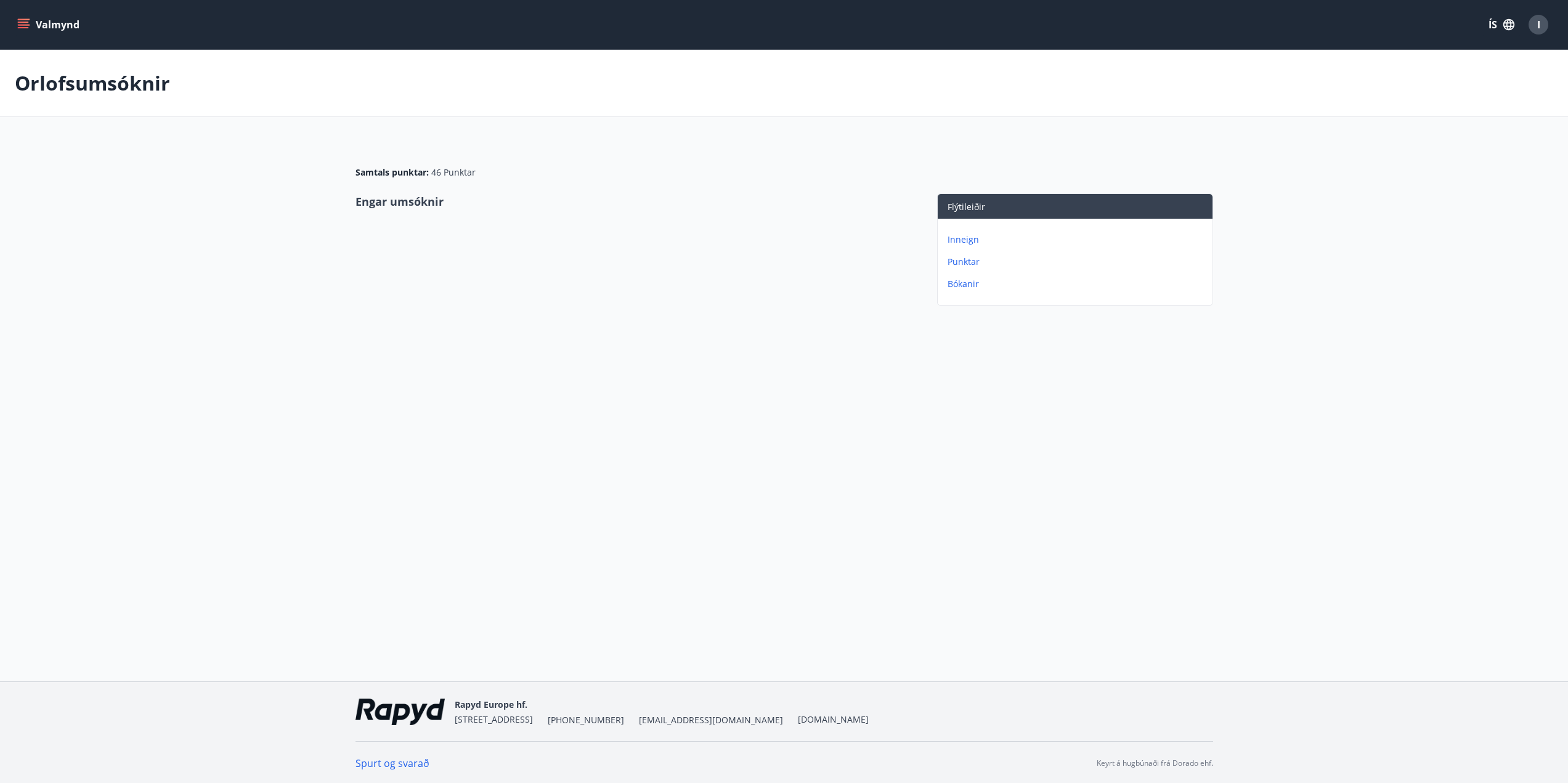
click at [973, 240] on p "Inneign" at bounding box center [1077, 239] width 260 height 12
click at [23, 26] on icon "menu" at bounding box center [24, 25] width 13 height 1
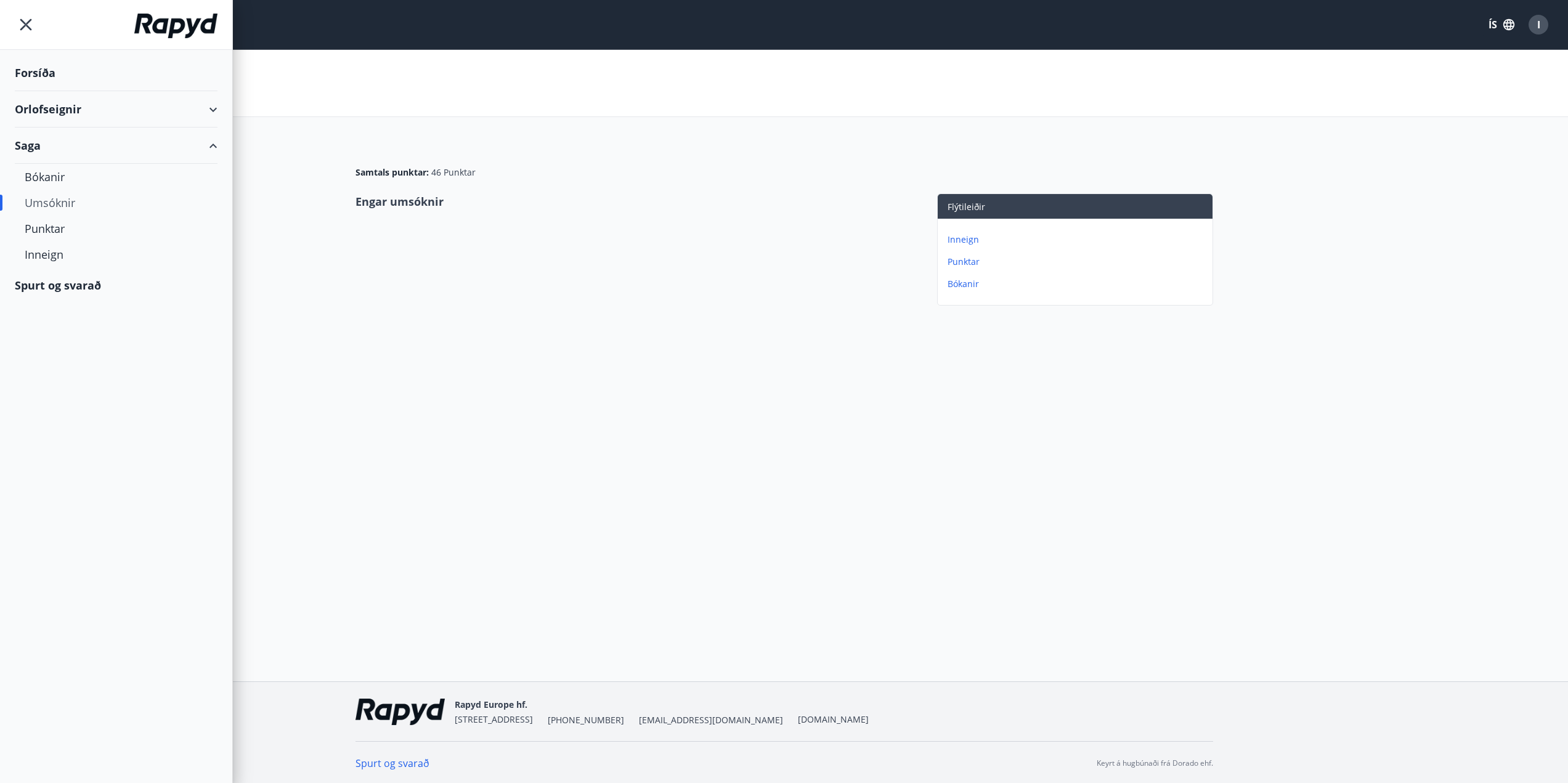
click at [72, 278] on div "Spurt og svarað" at bounding box center [116, 285] width 203 height 36
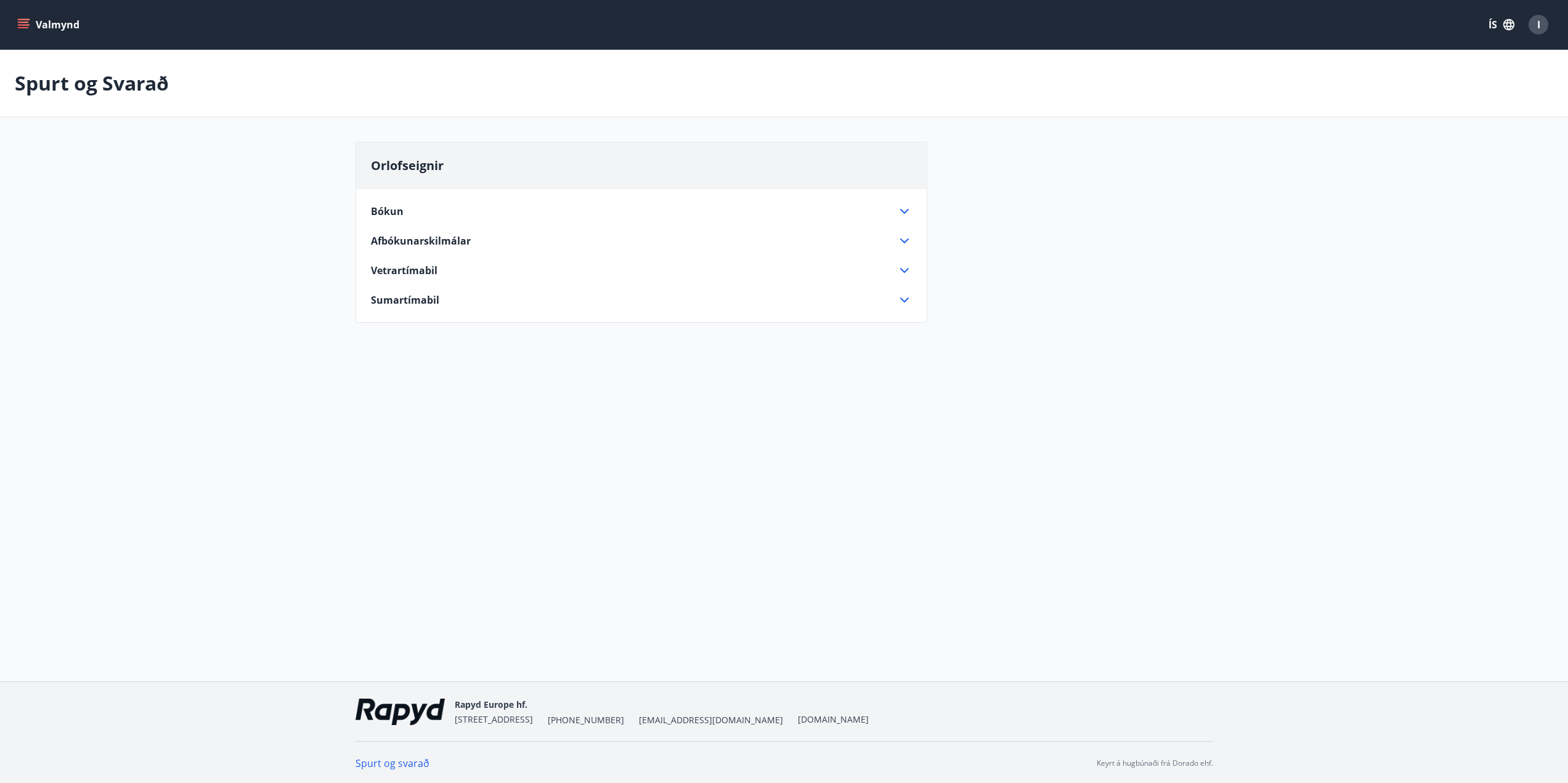
click at [449, 238] on span "Afbókunarskilmálar" at bounding box center [420, 240] width 100 height 13
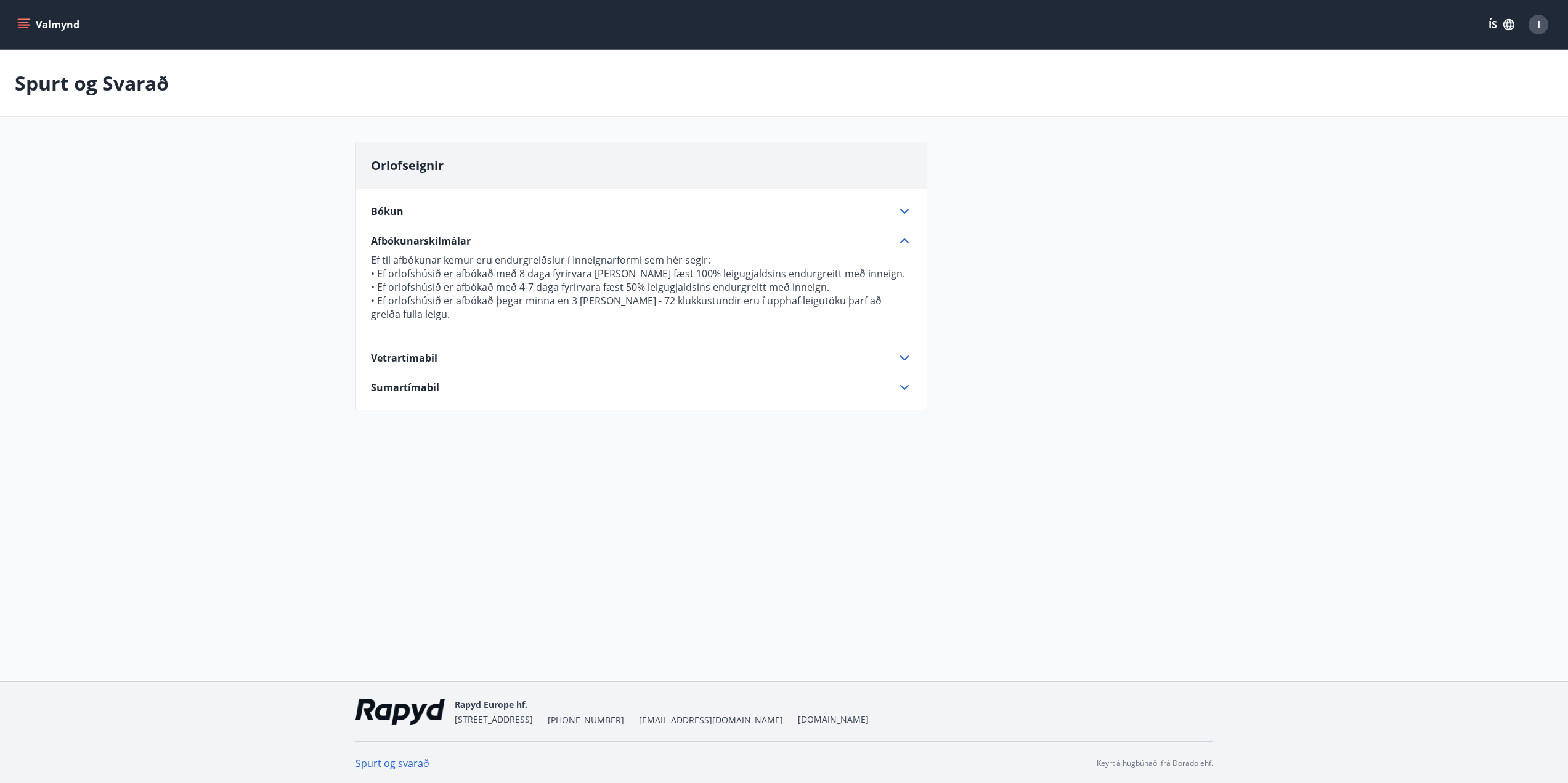
click at [906, 212] on icon at bounding box center [904, 212] width 8 height 5
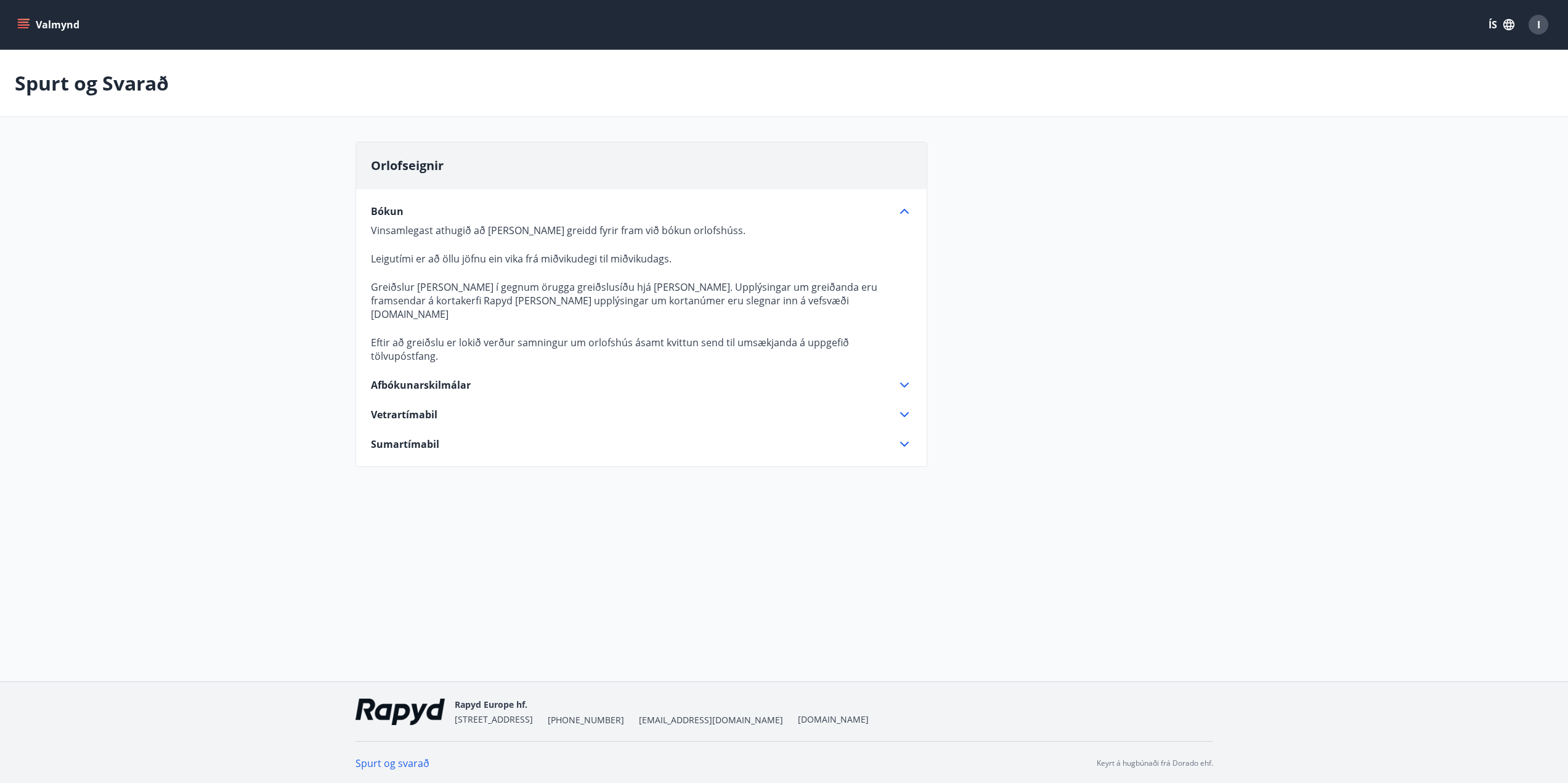
click at [27, 24] on icon "menu" at bounding box center [23, 24] width 12 height 12
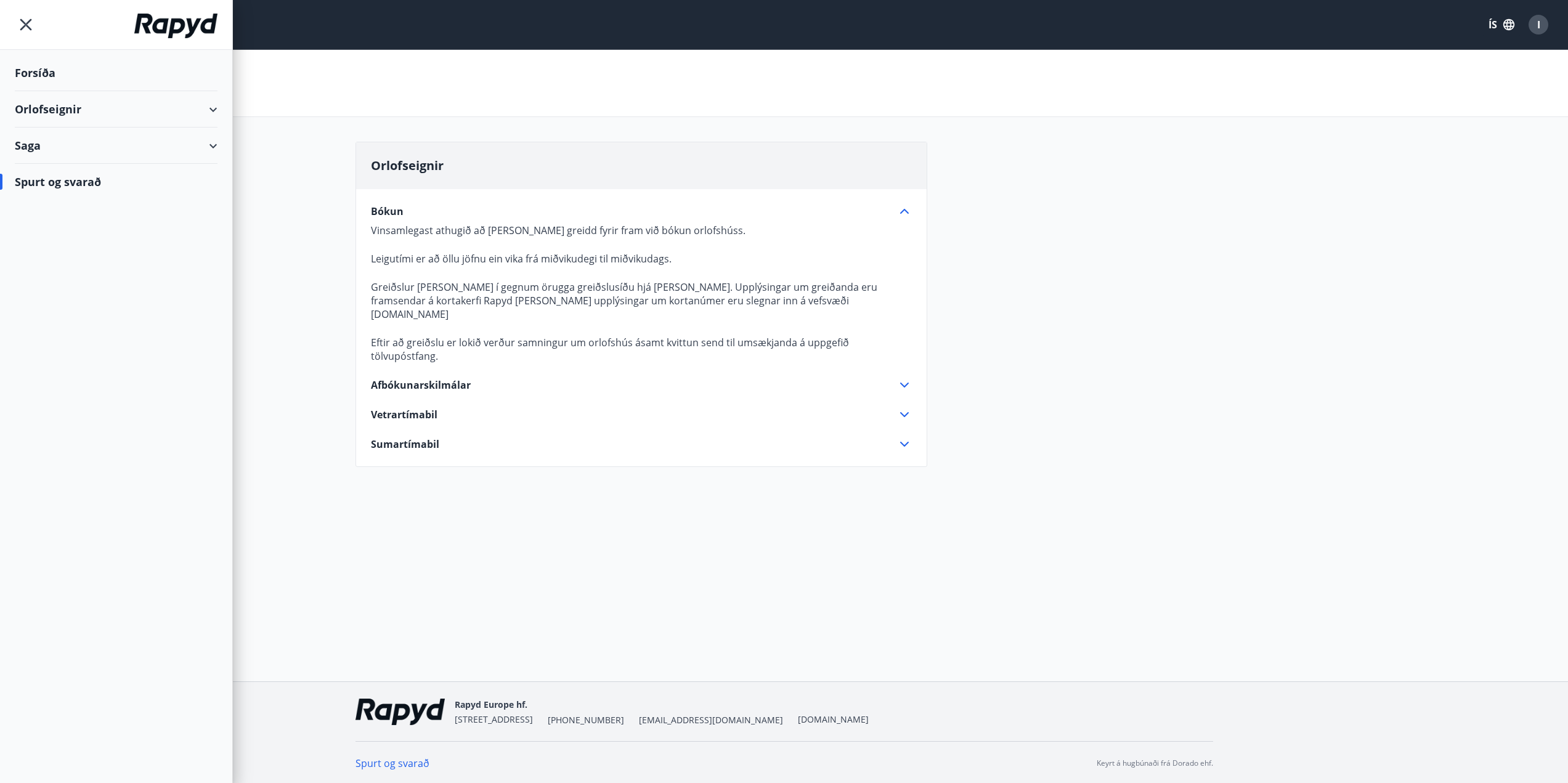
click at [49, 106] on div "Orlofseignir" at bounding box center [116, 109] width 203 height 36
click at [66, 164] on div "Bókunardagatal" at bounding box center [116, 166] width 183 height 26
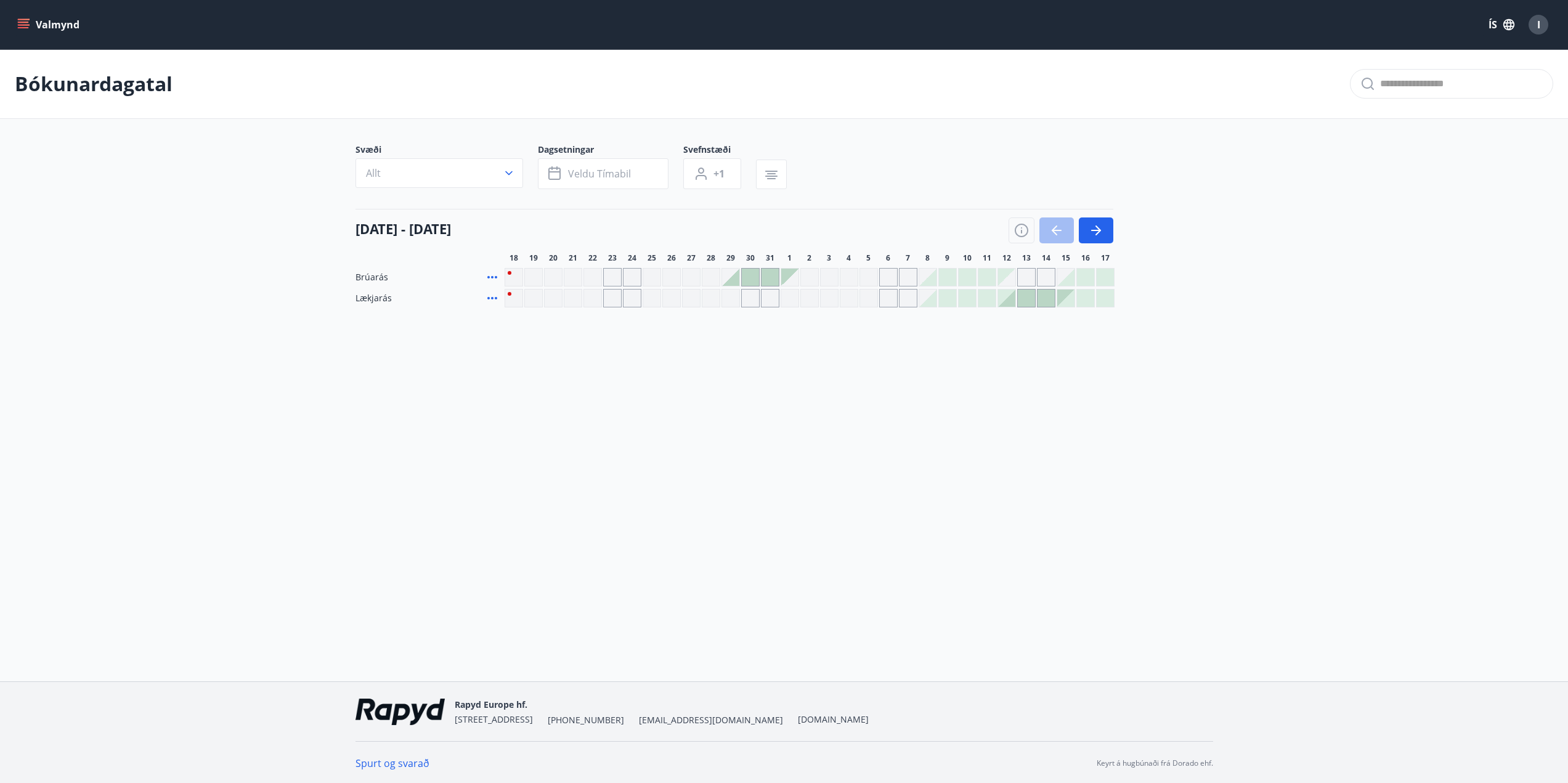
click at [1029, 297] on div at bounding box center [1026, 298] width 17 height 17
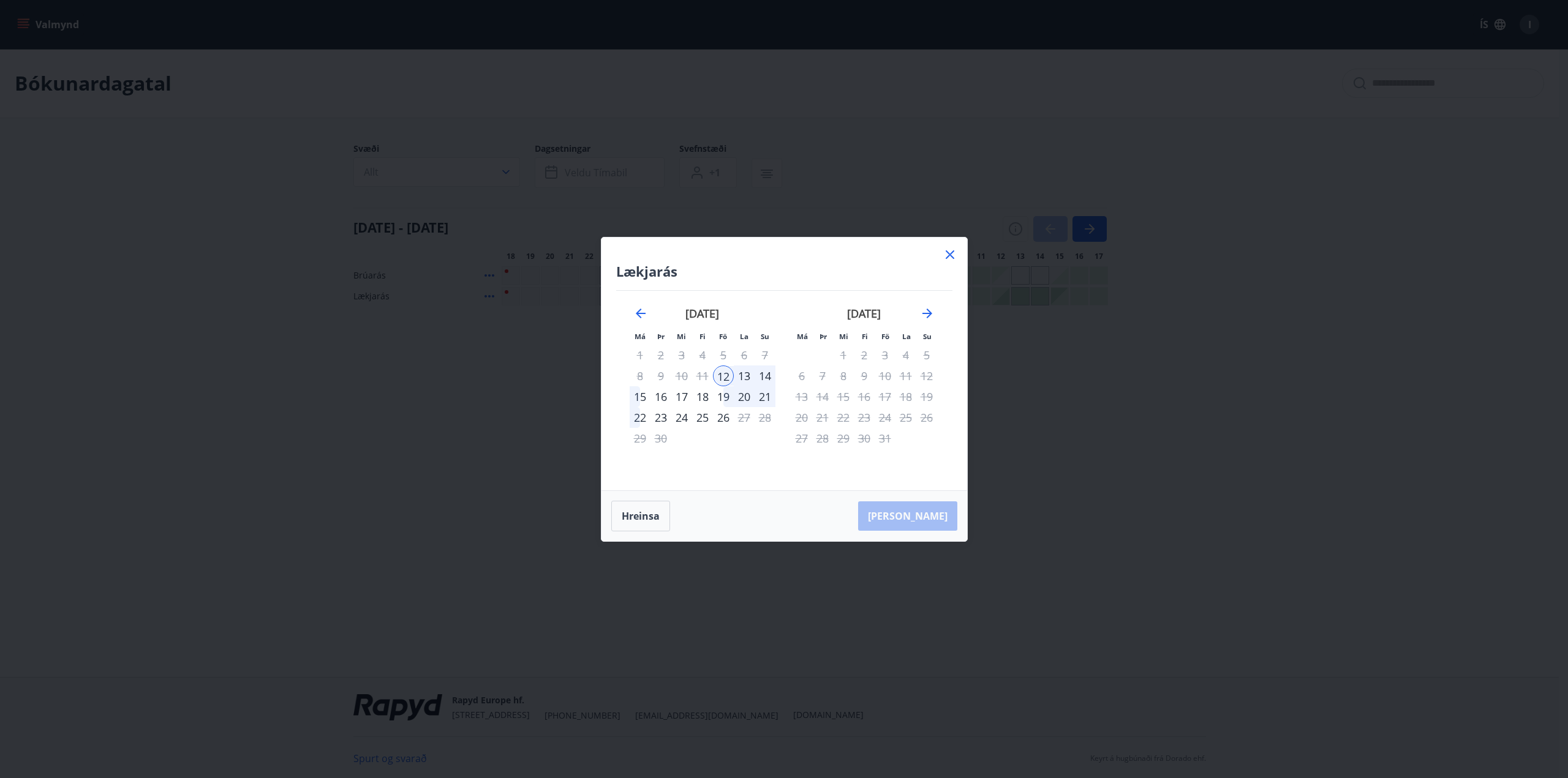
click at [951, 256] on icon at bounding box center [950, 254] width 8 height 8
